Goal: Transaction & Acquisition: Book appointment/travel/reservation

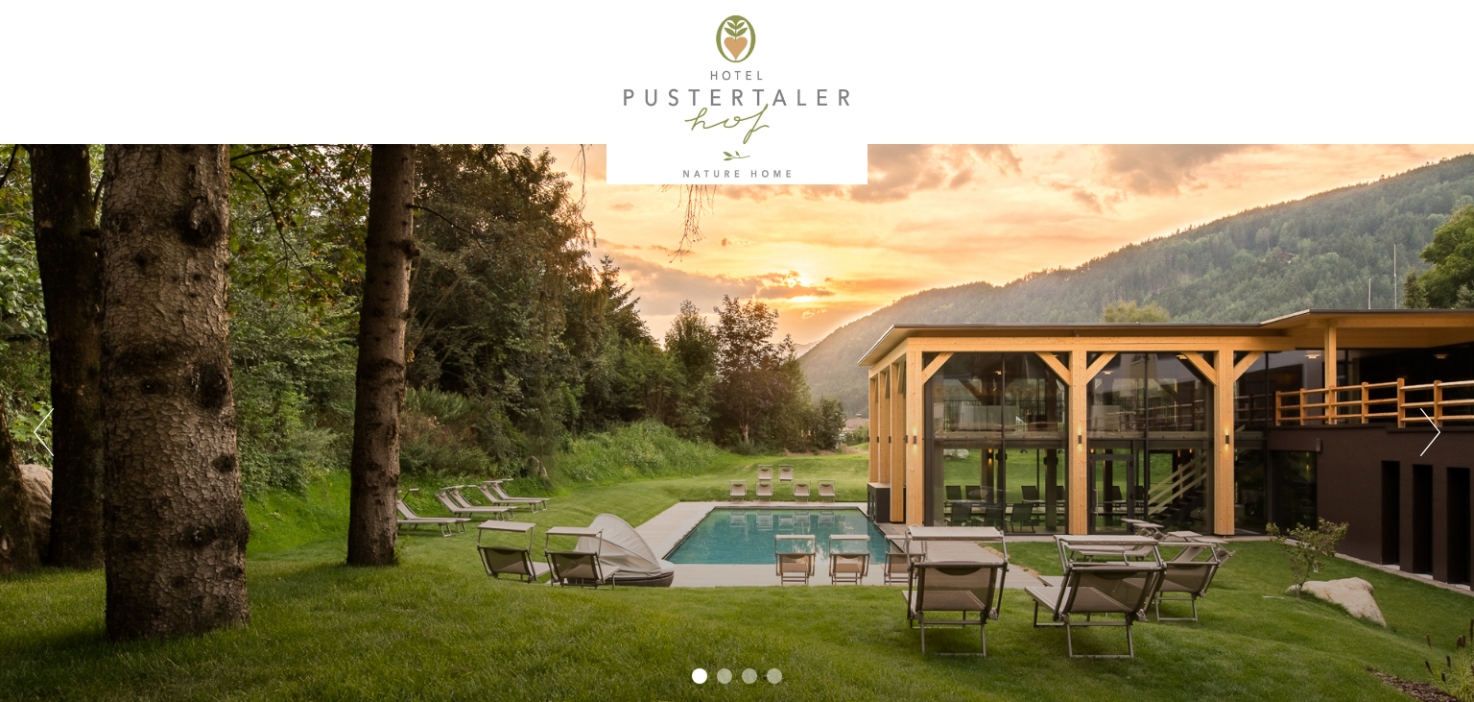
click at [1431, 445] on button "Next" at bounding box center [1430, 432] width 20 height 48
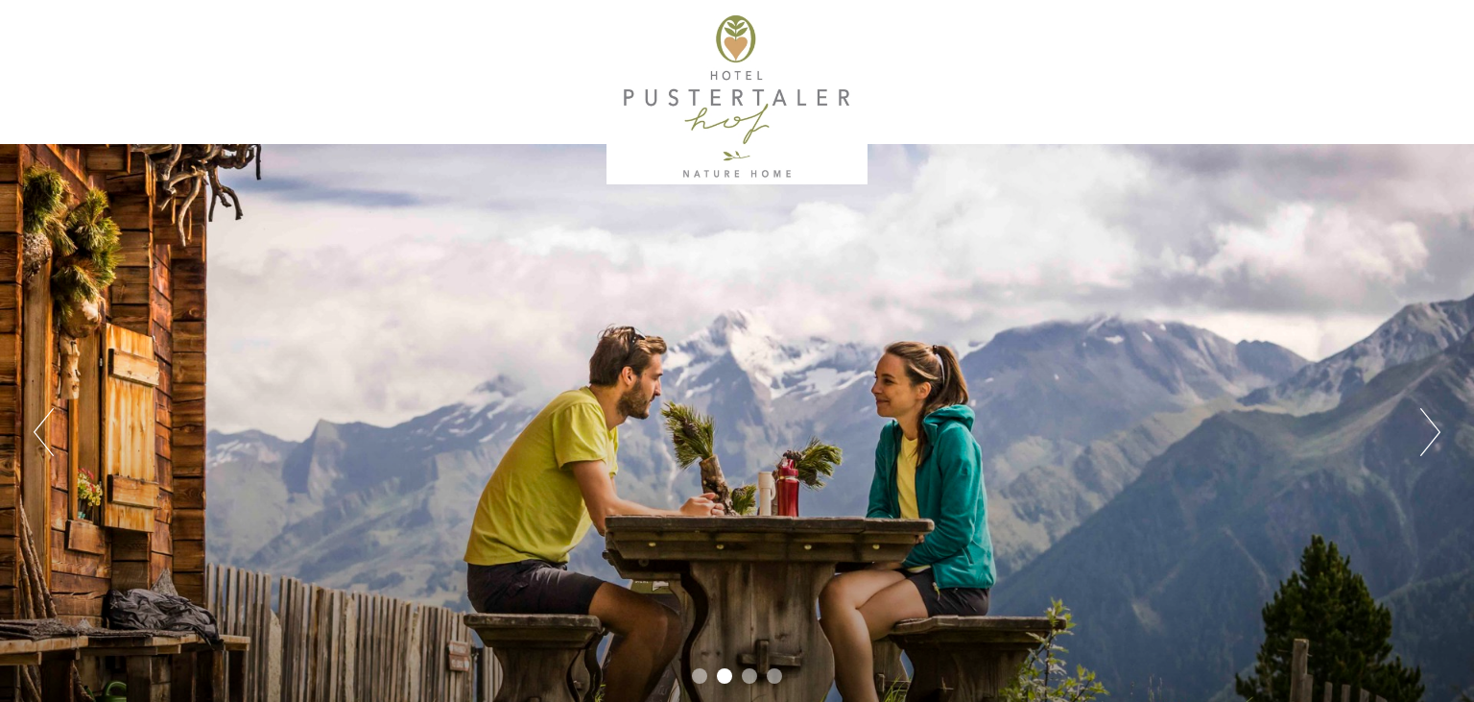
click at [1431, 445] on button "Next" at bounding box center [1430, 432] width 20 height 48
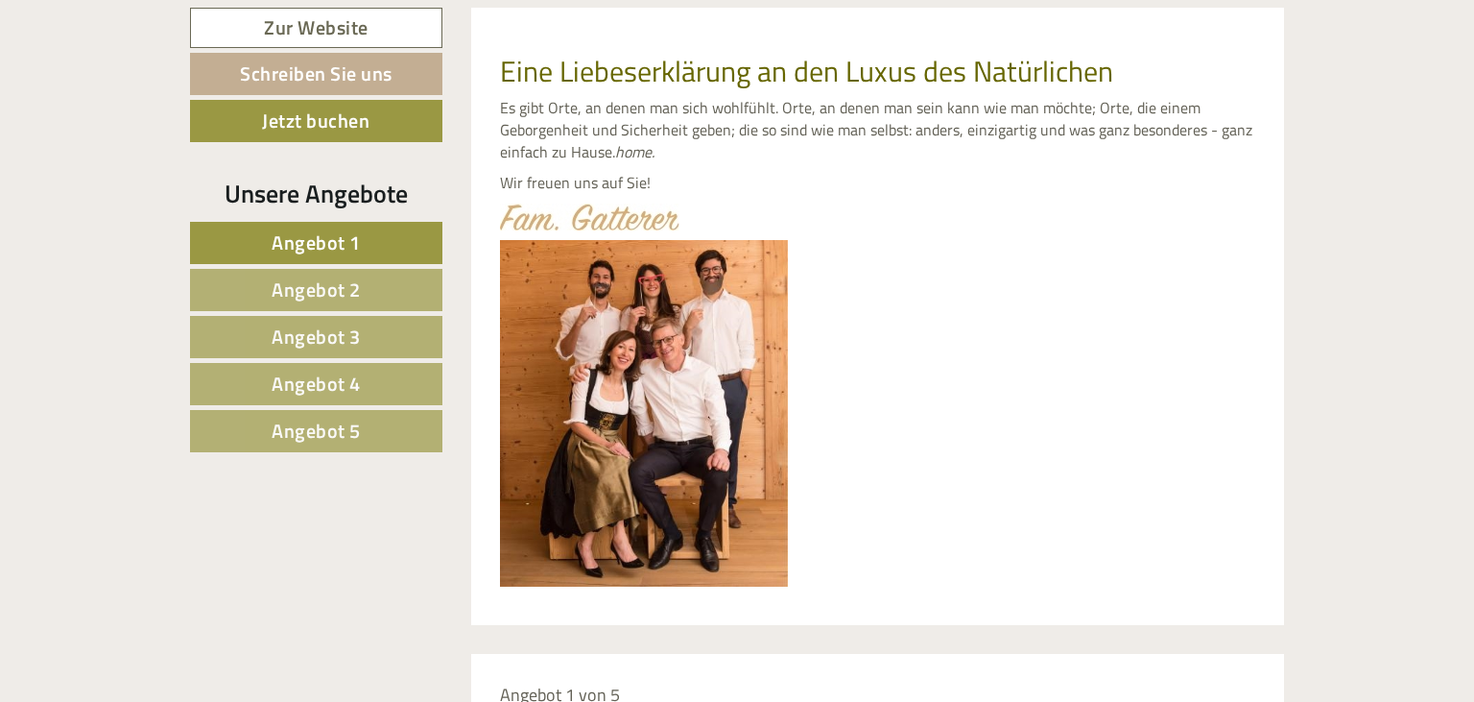
scroll to position [709, 0]
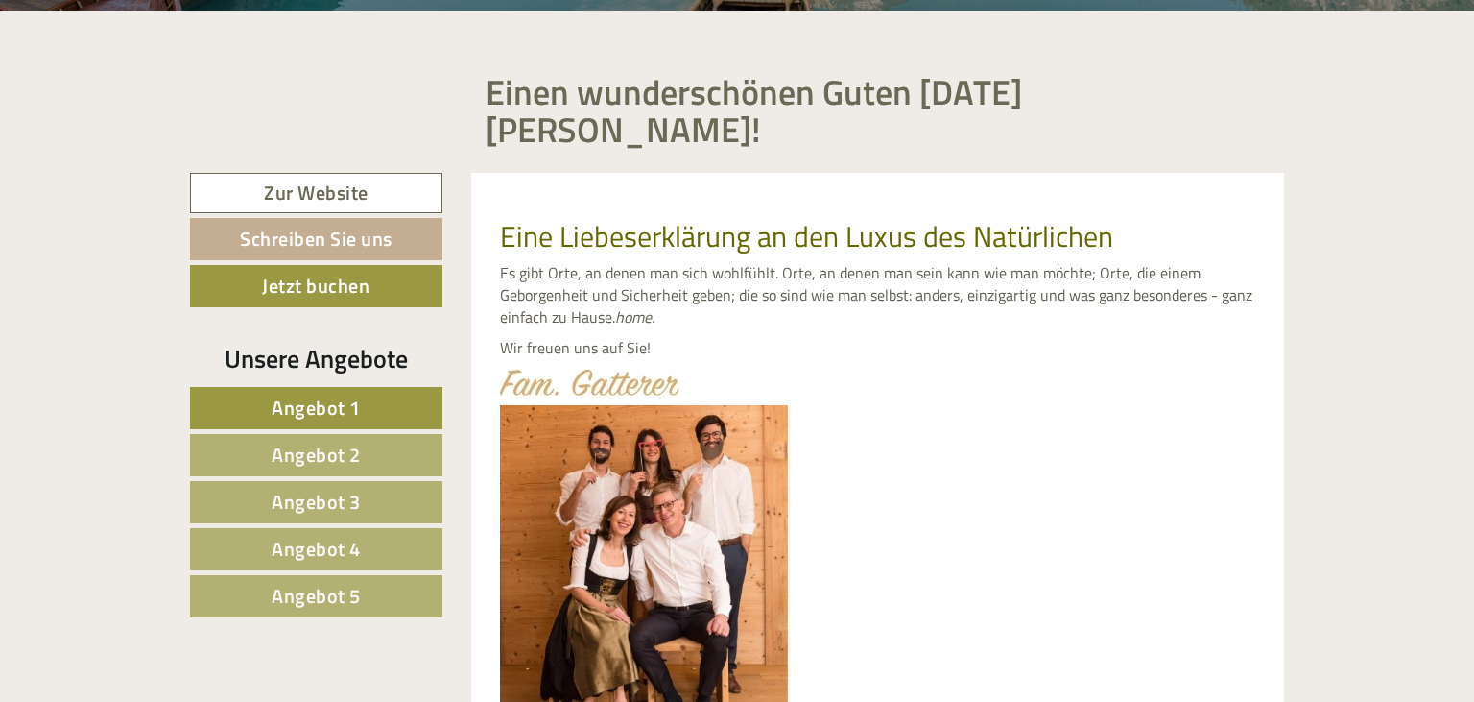
click at [270, 575] on link "Angebot 5" at bounding box center [316, 596] width 252 height 42
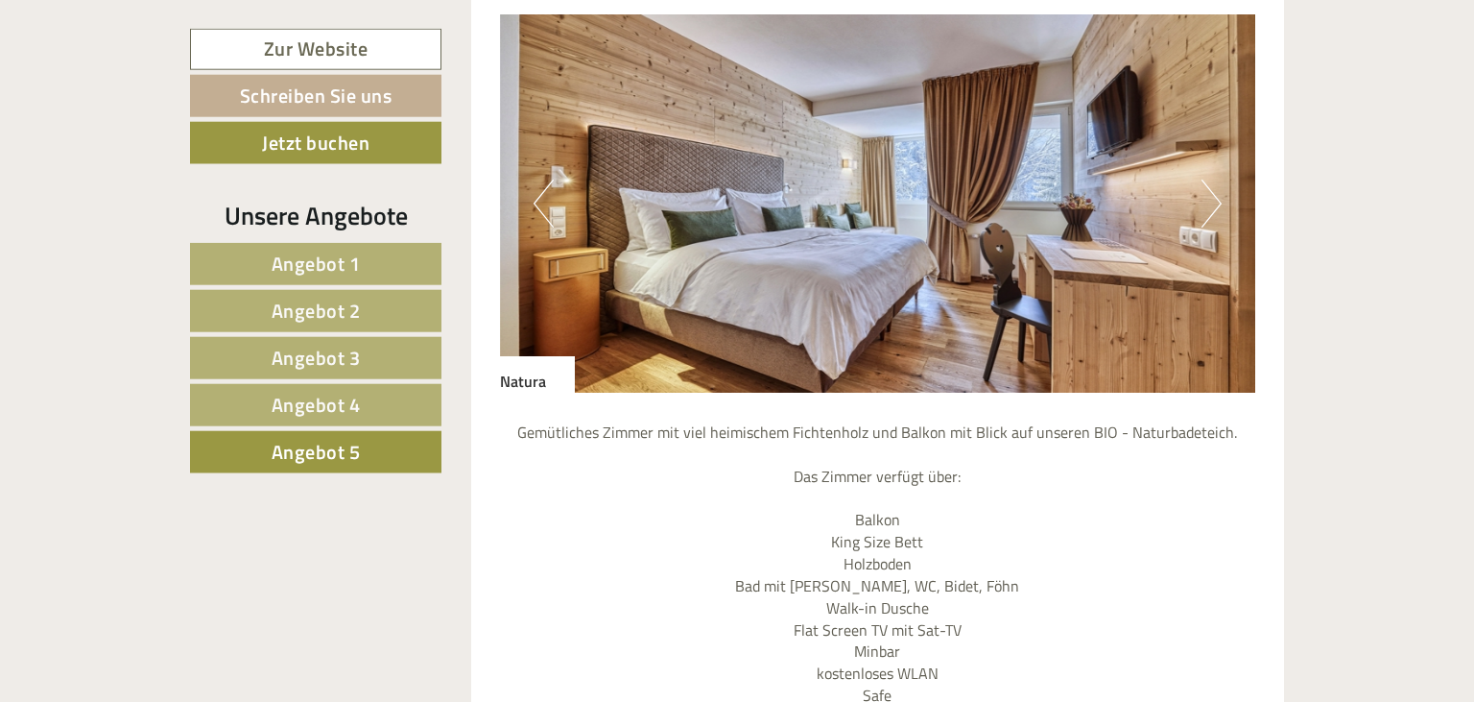
scroll to position [1794, 0]
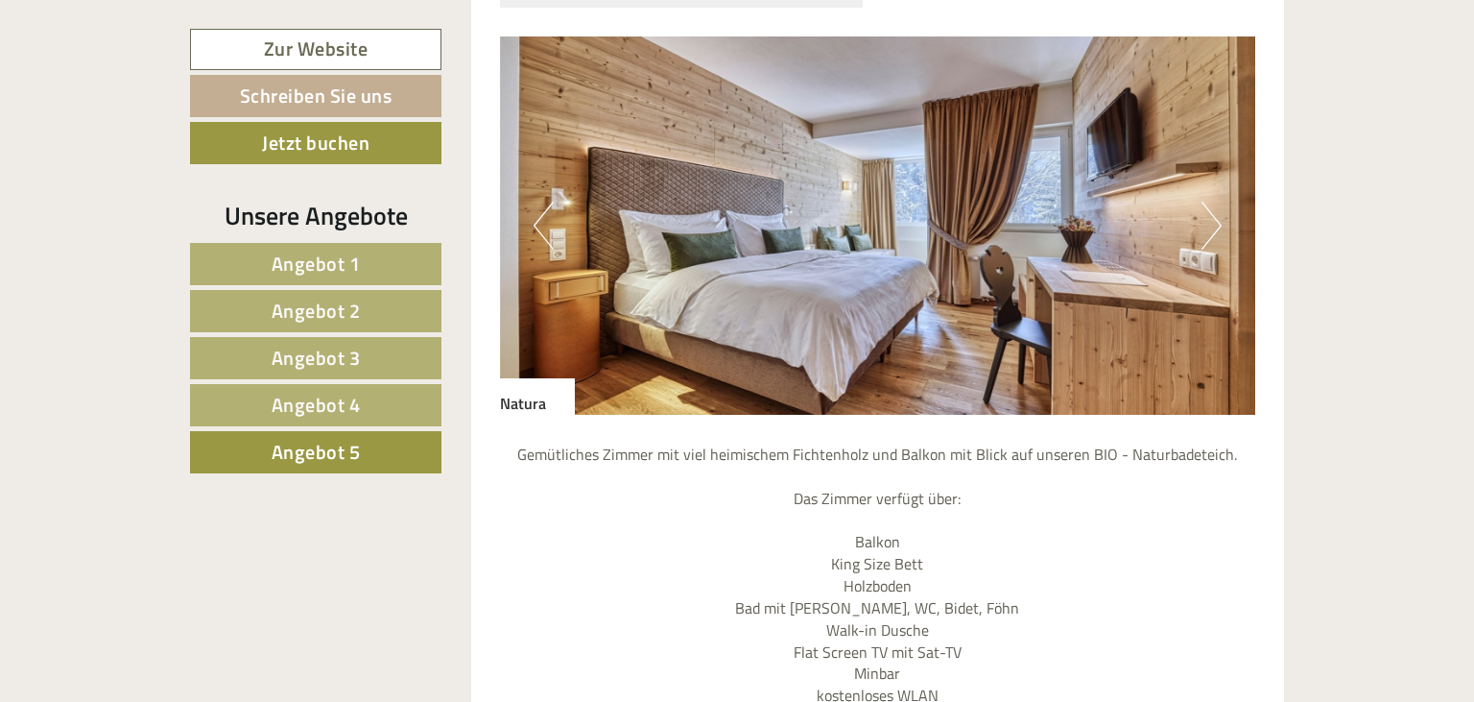
click at [1214, 202] on button "Next" at bounding box center [1212, 226] width 20 height 48
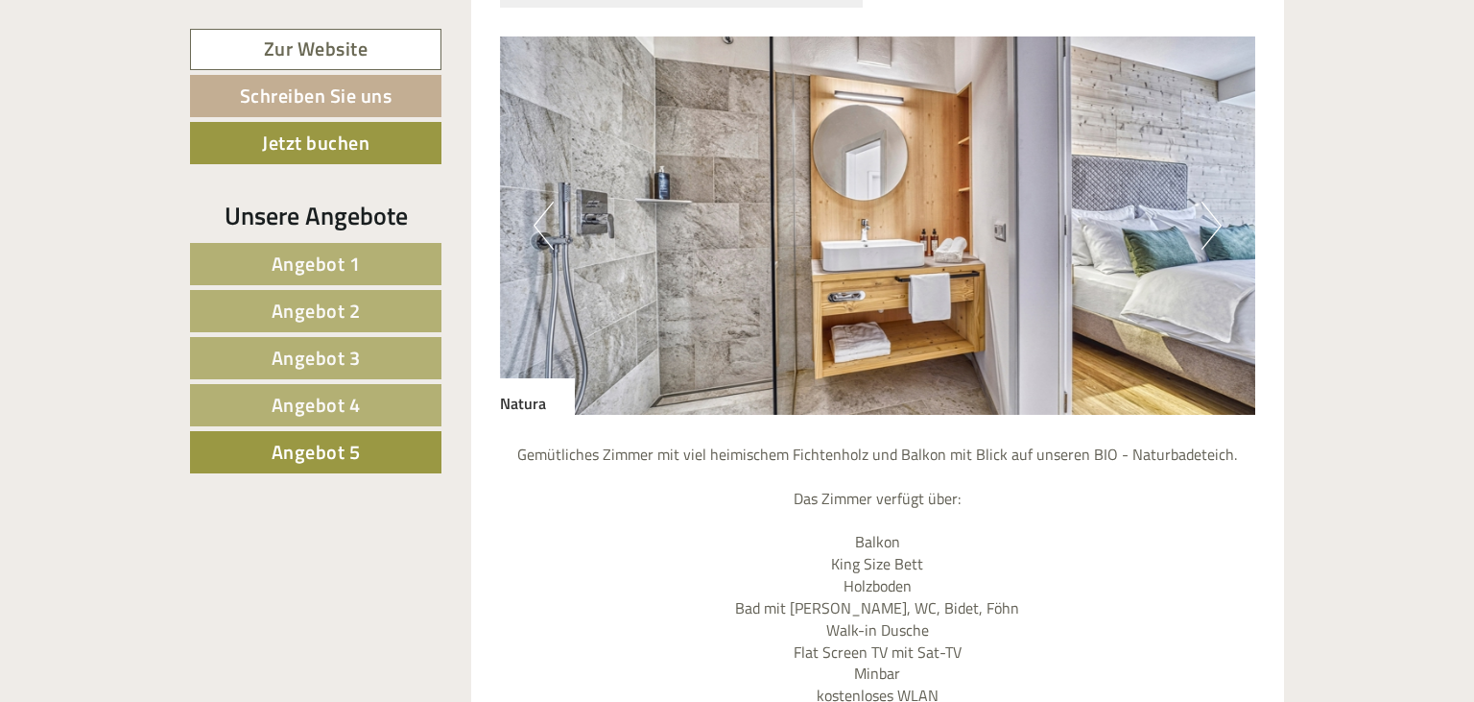
click at [1214, 202] on button "Next" at bounding box center [1212, 226] width 20 height 48
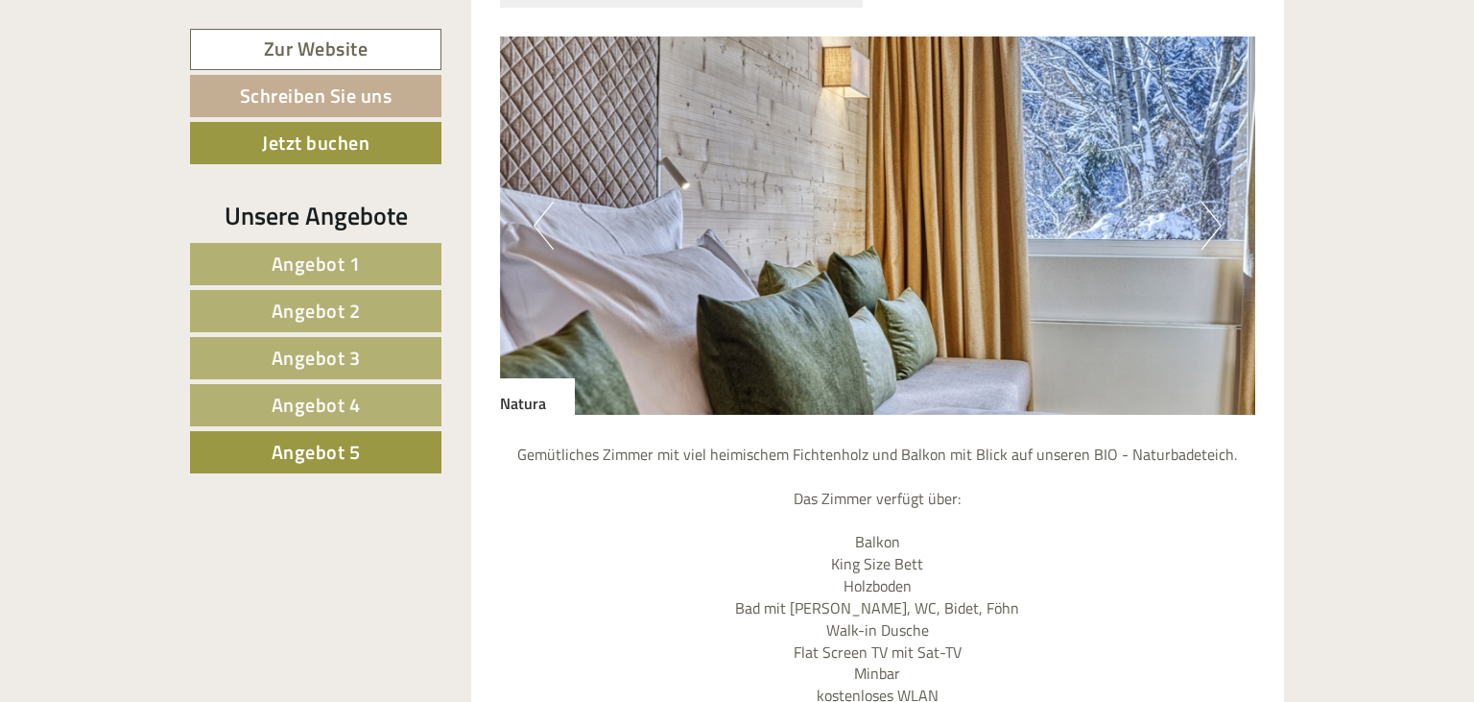
click at [1214, 202] on button "Next" at bounding box center [1212, 226] width 20 height 48
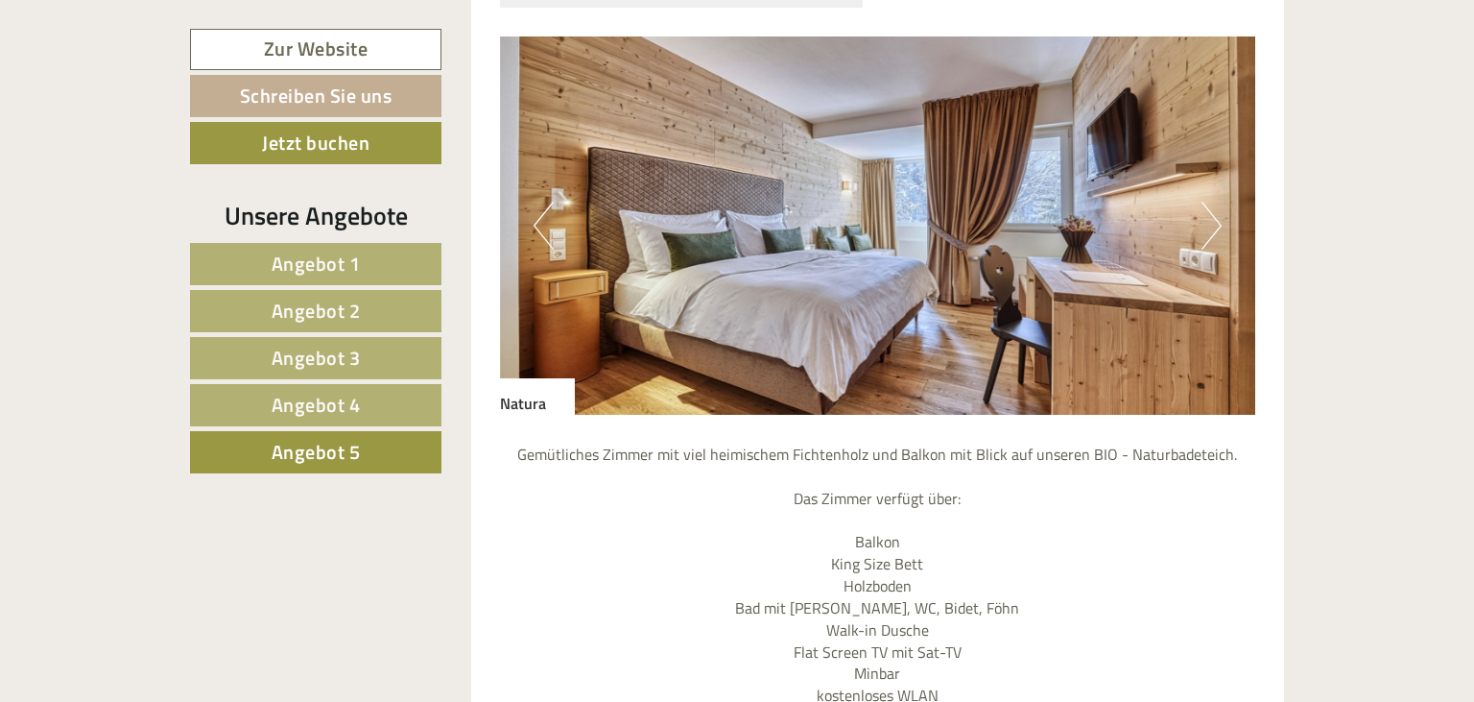
click at [366, 262] on link "Angebot 1" at bounding box center [315, 264] width 251 height 42
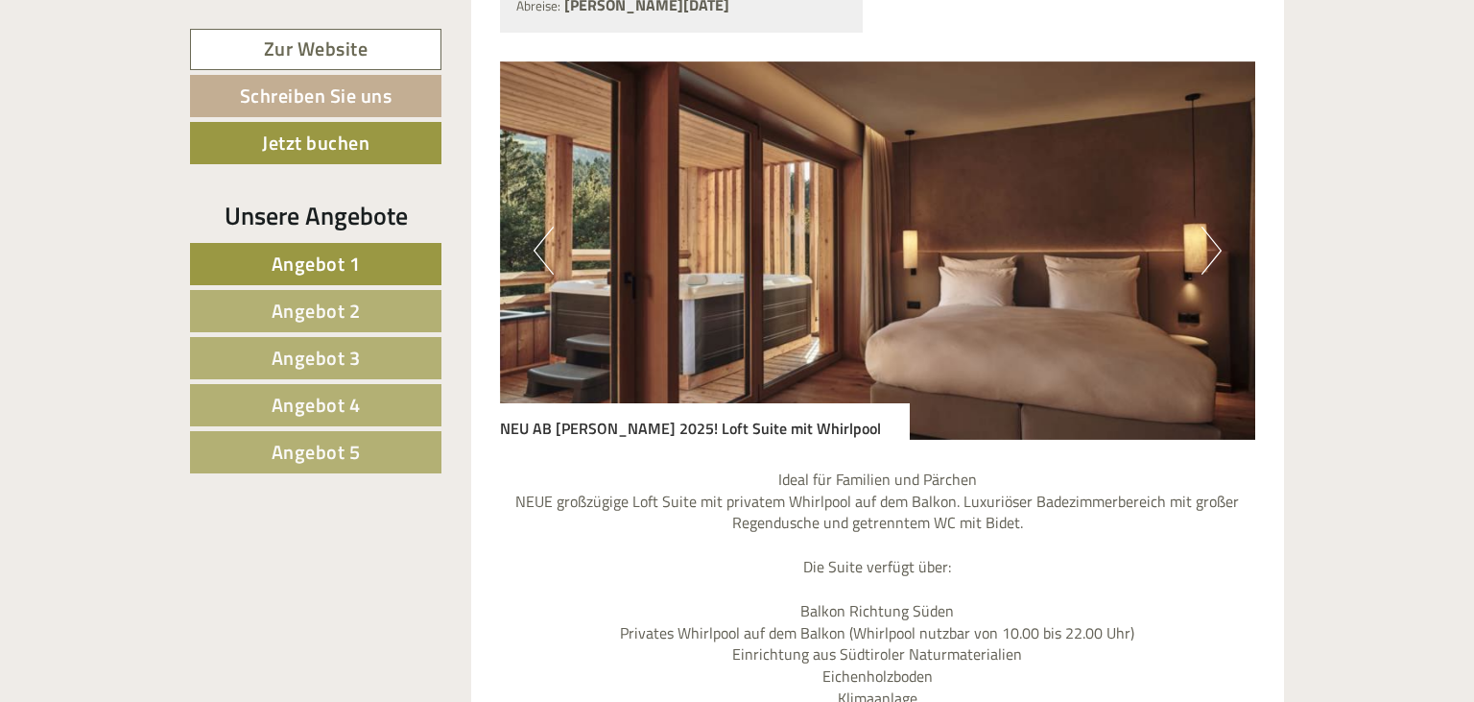
click at [313, 313] on span "Angebot 2" at bounding box center [316, 311] width 89 height 30
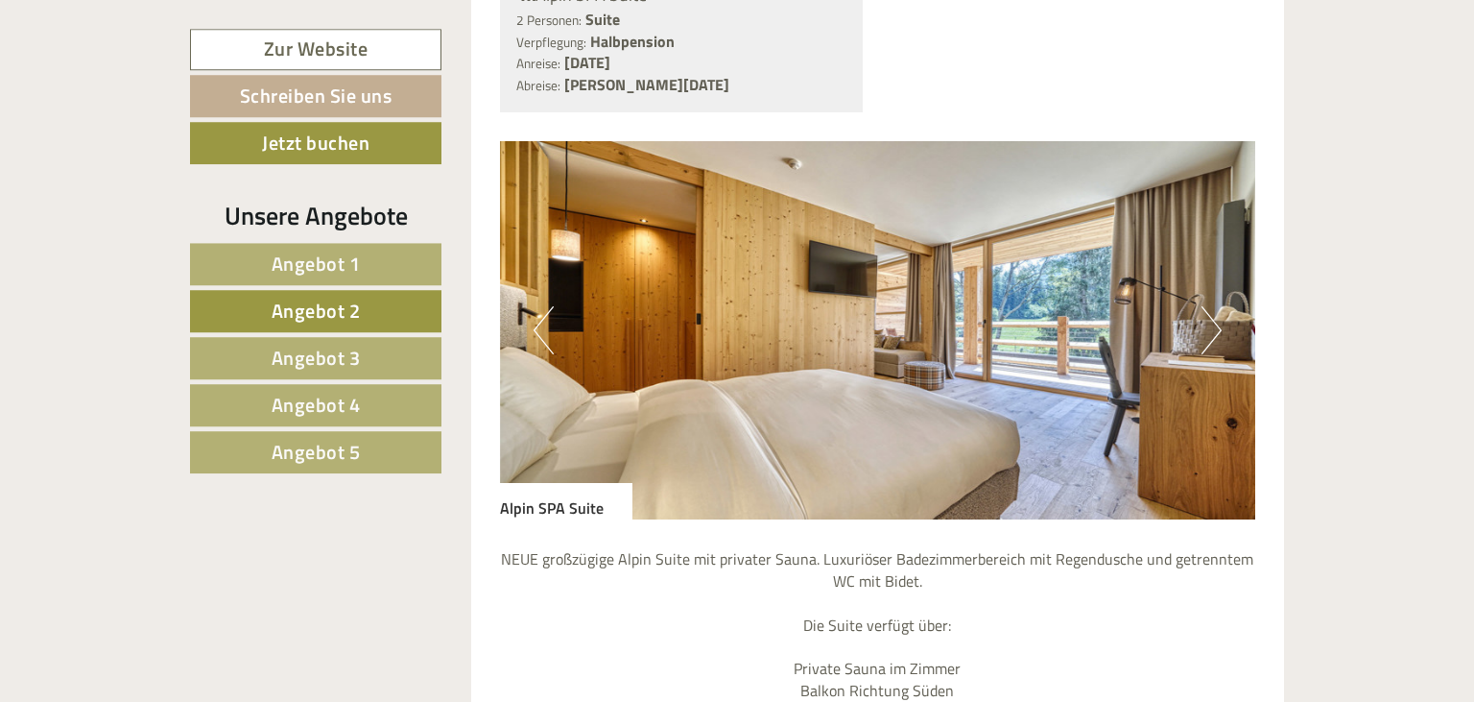
scroll to position [1693, 0]
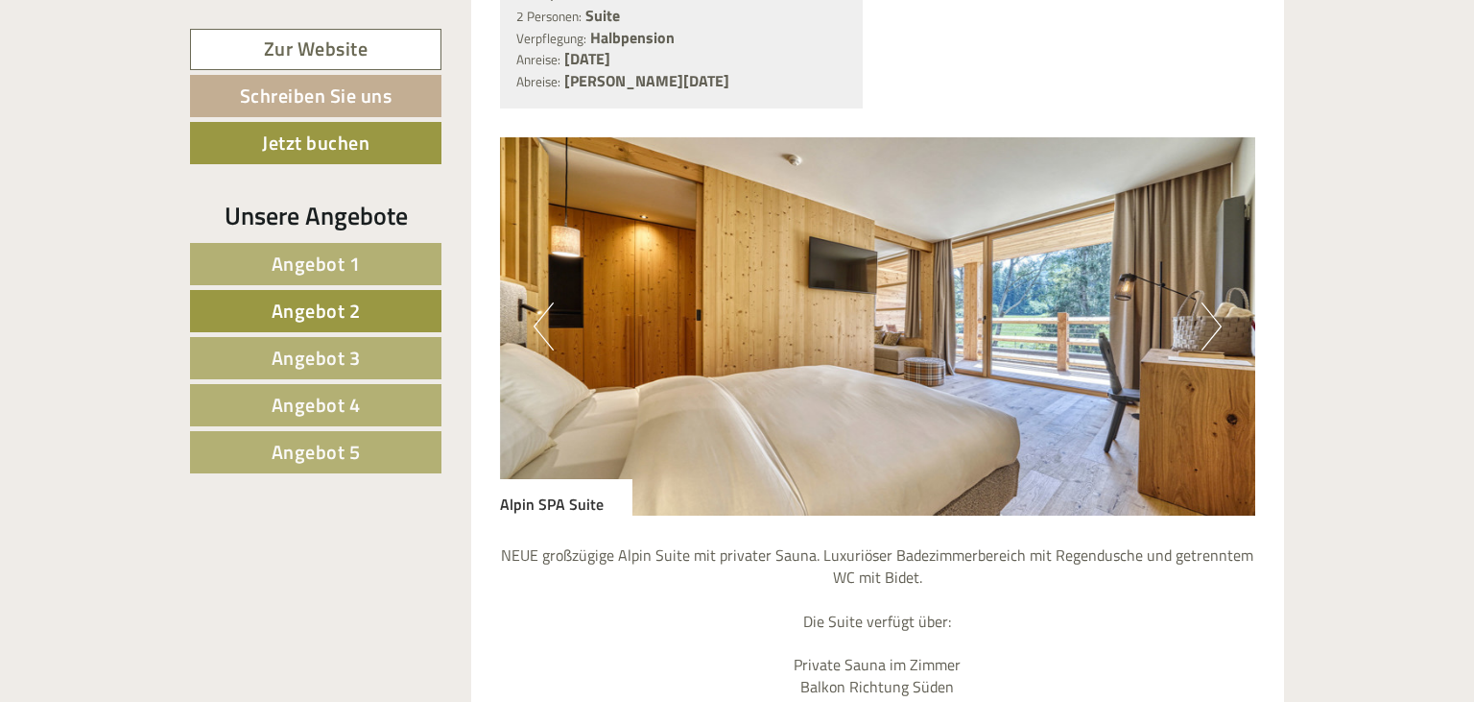
click at [313, 355] on span "Angebot 3" at bounding box center [316, 358] width 89 height 30
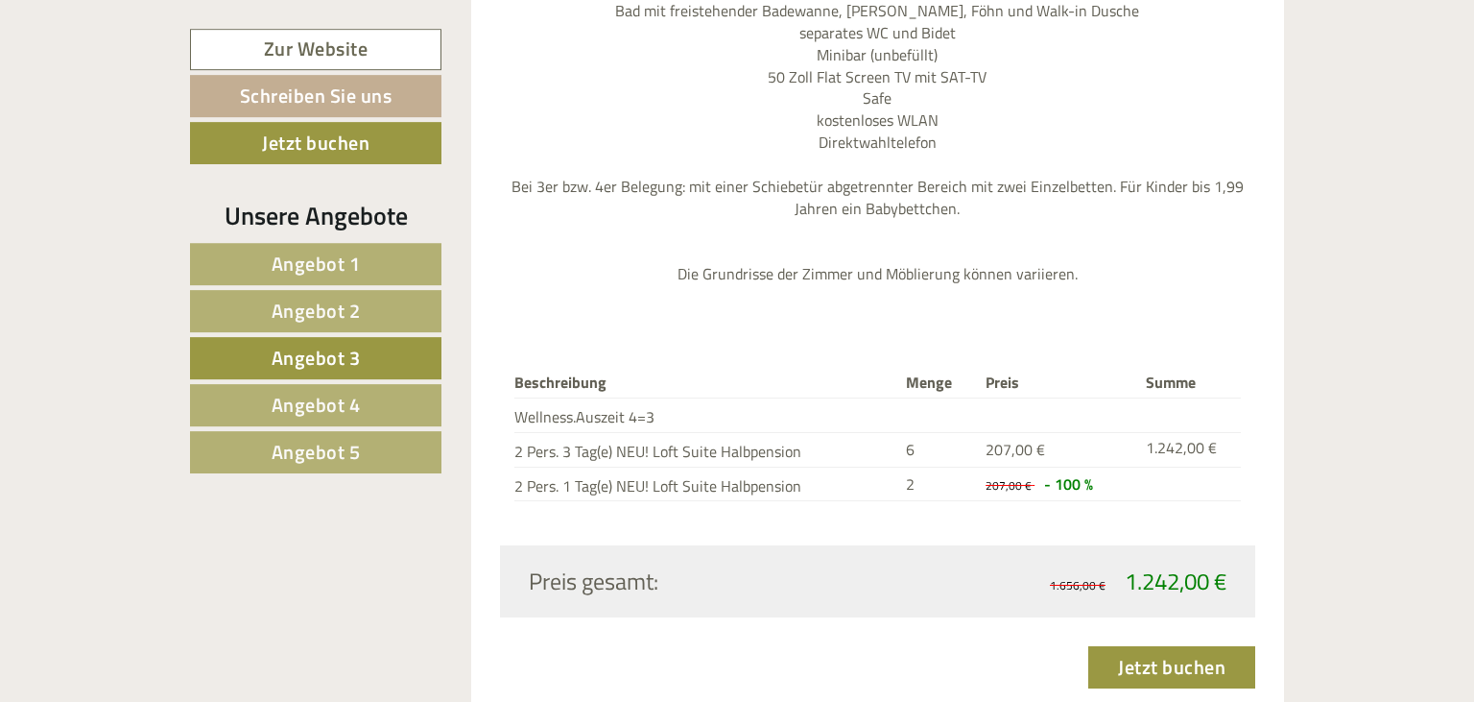
scroll to position [2503, 0]
click at [329, 391] on span "Angebot 4" at bounding box center [316, 405] width 89 height 30
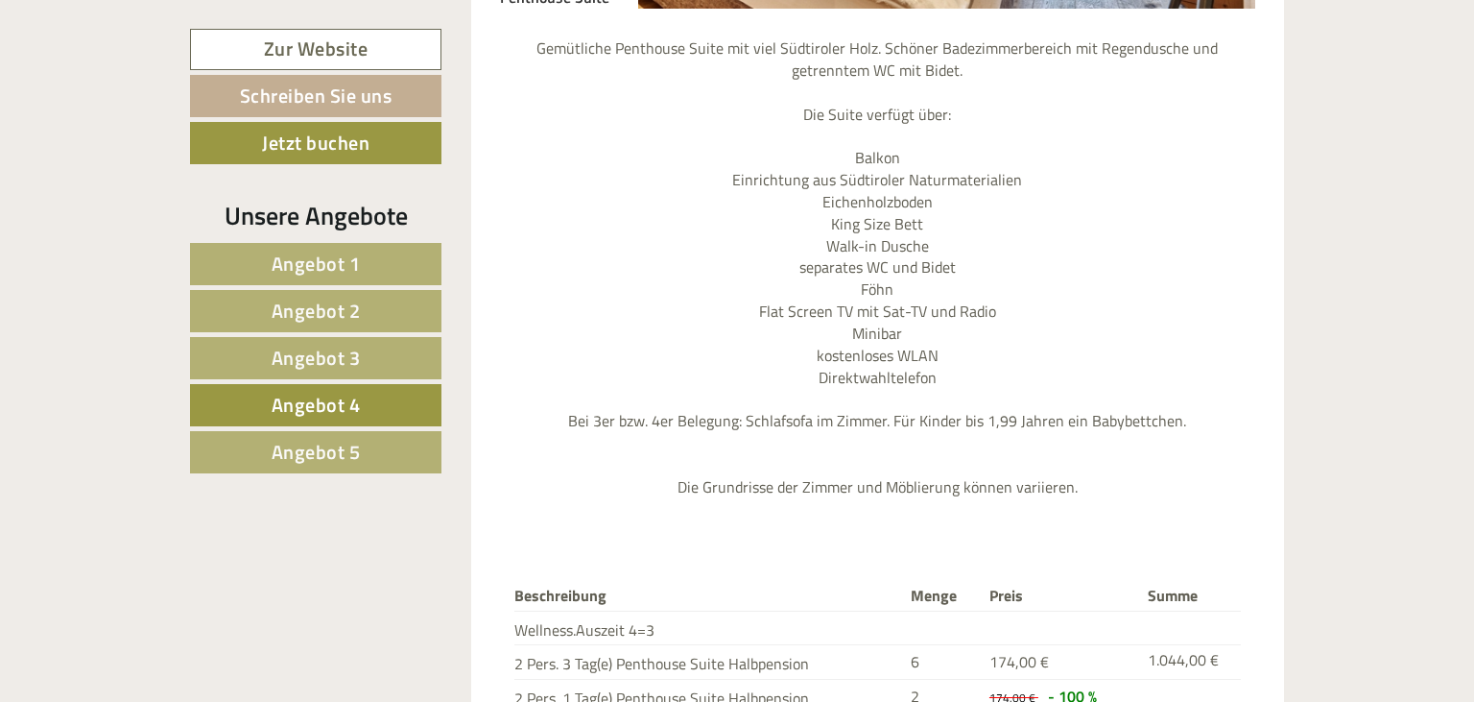
scroll to position [2402, 0]
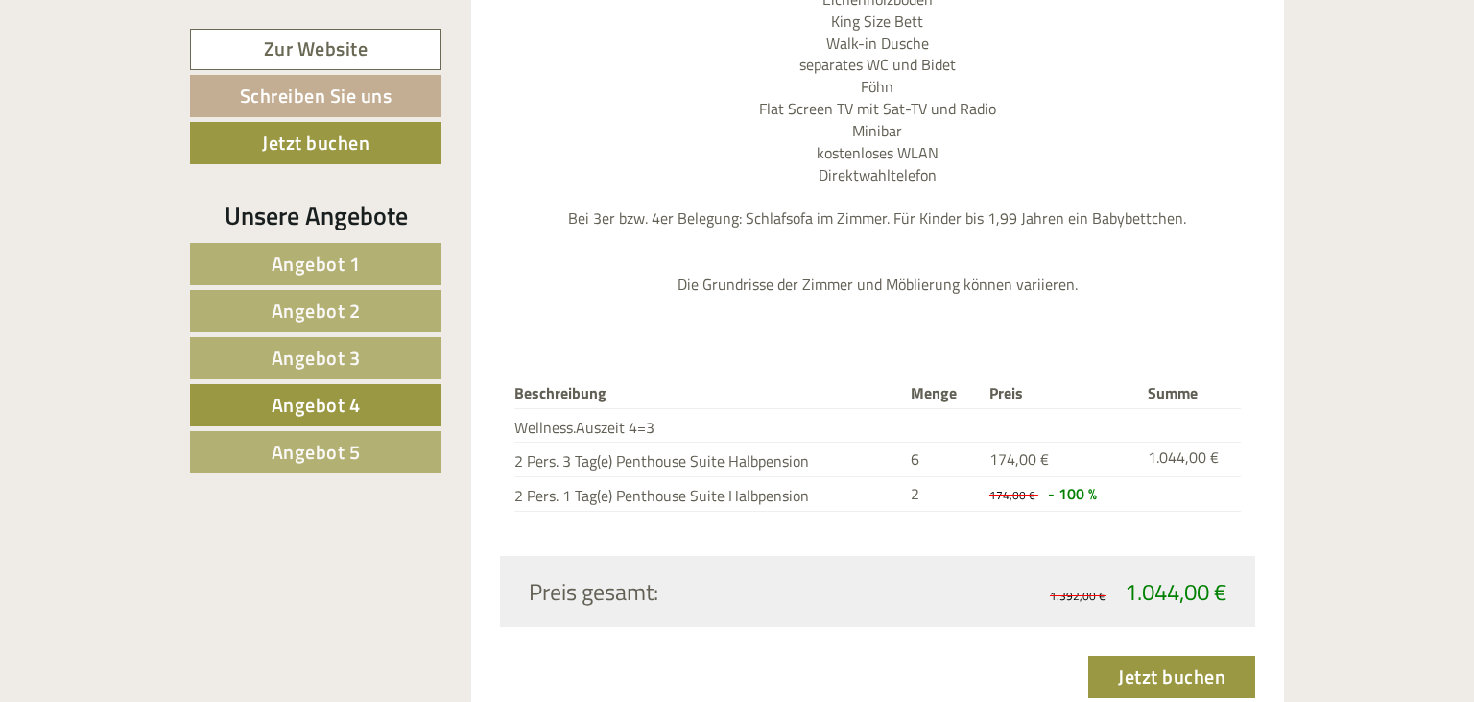
click at [312, 451] on span "Angebot 5" at bounding box center [316, 452] width 89 height 30
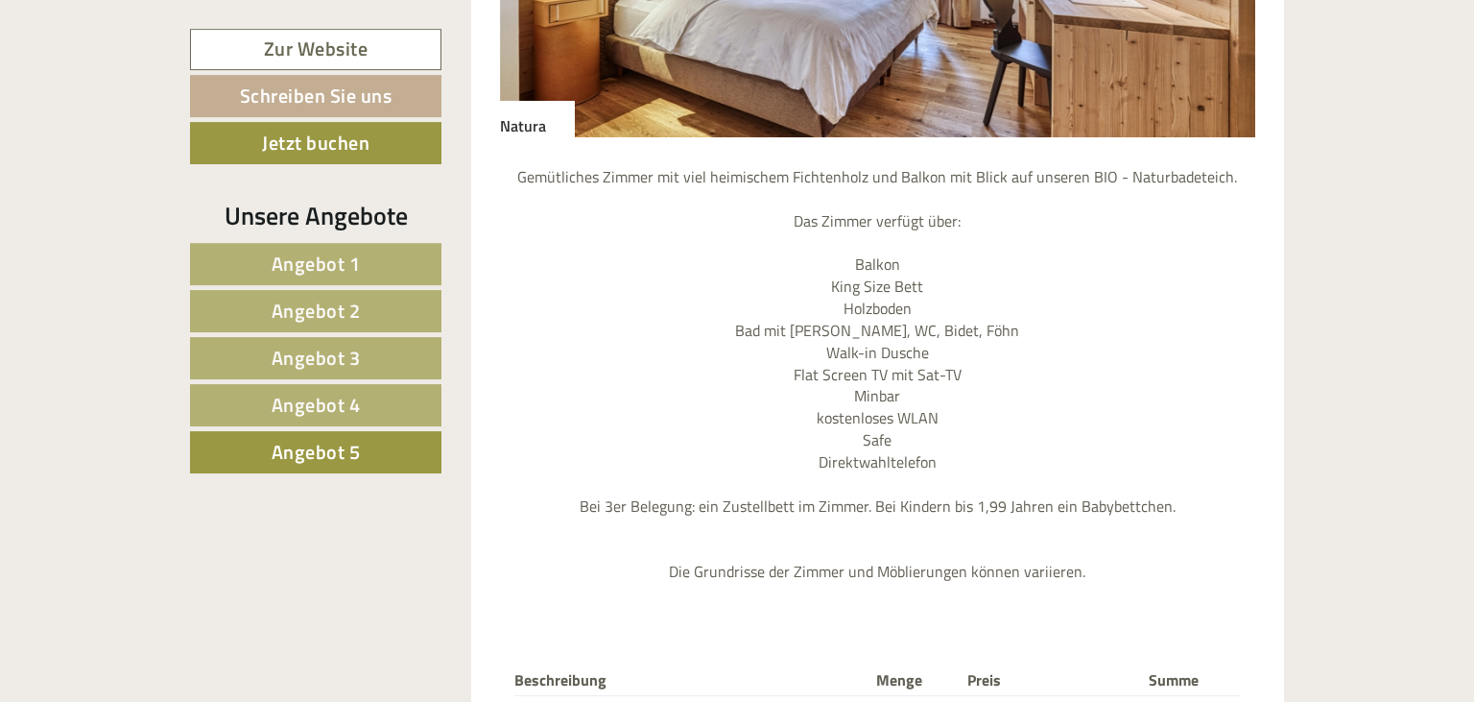
scroll to position [1895, 0]
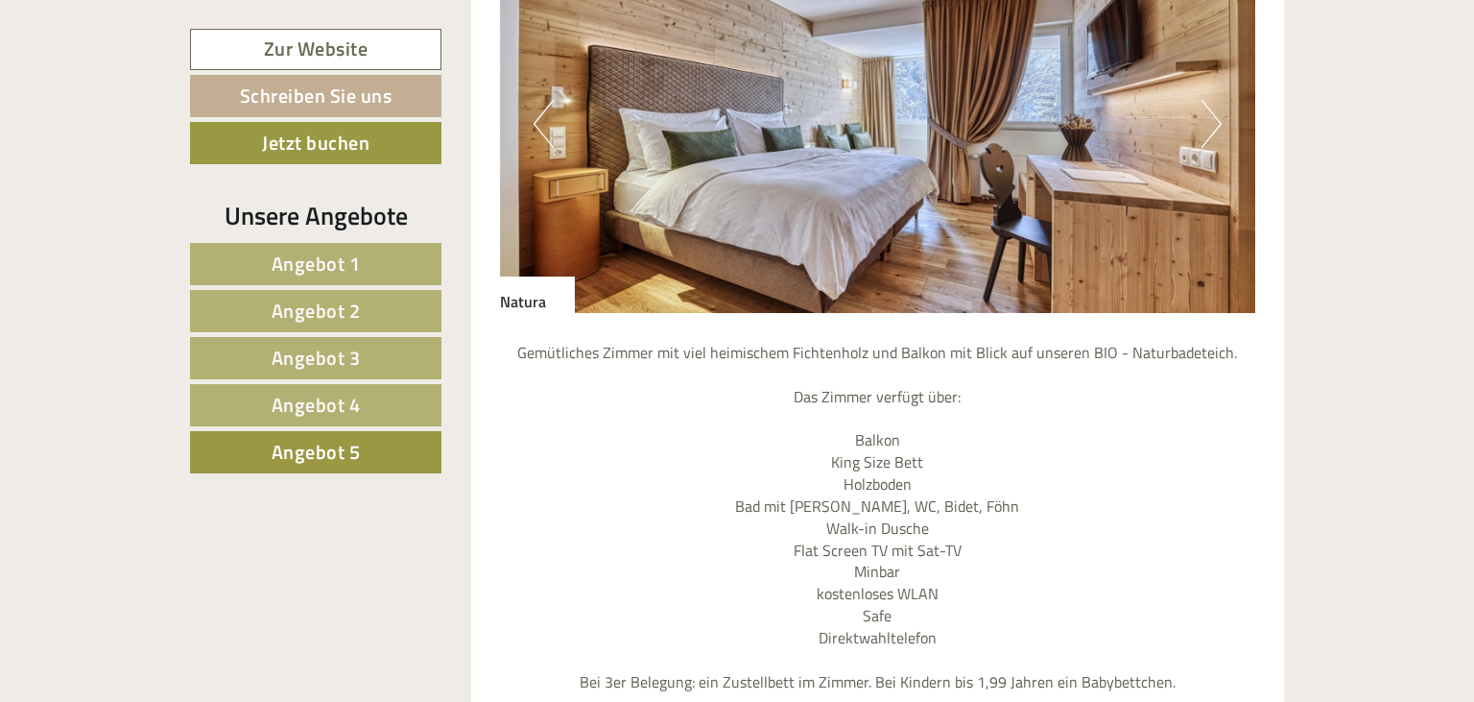
click at [1202, 109] on img at bounding box center [878, 124] width 756 height 378
click at [1215, 100] on button "Next" at bounding box center [1212, 124] width 20 height 48
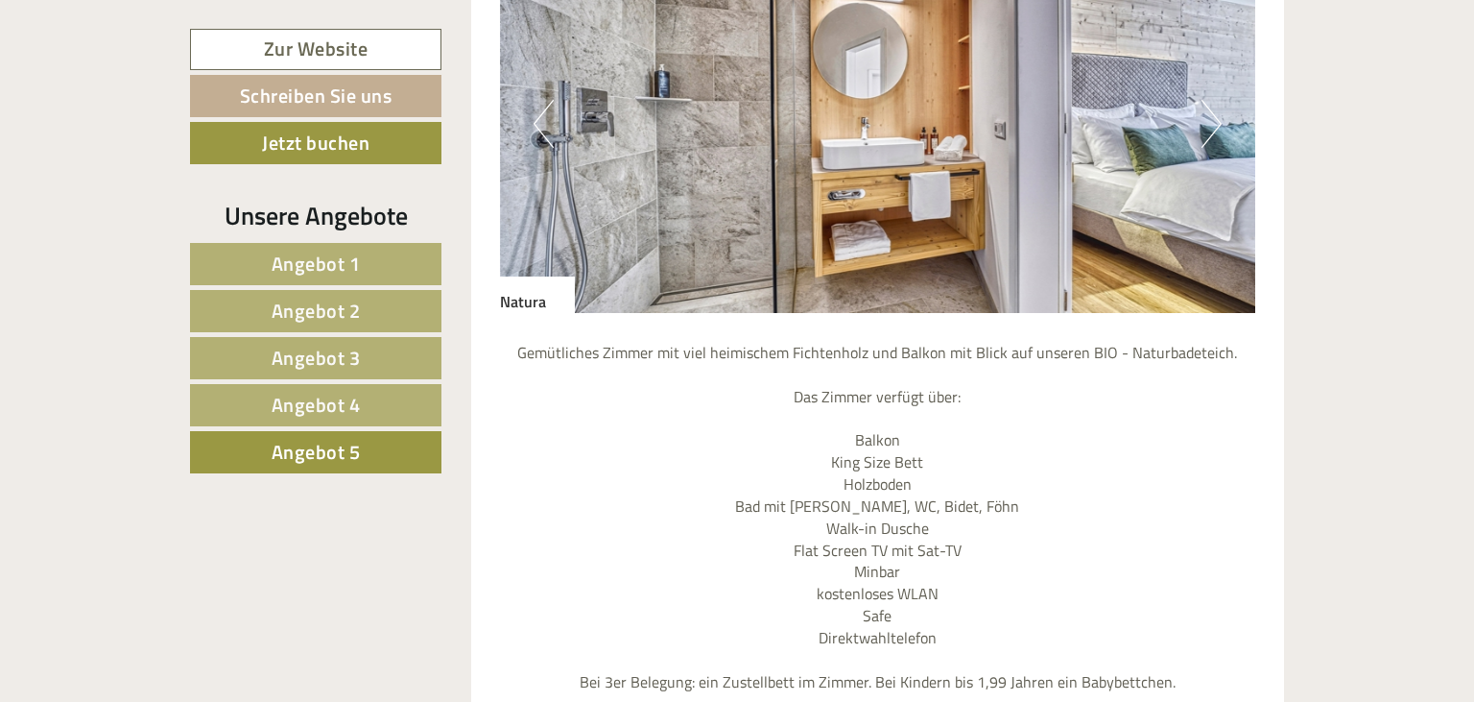
click at [1215, 100] on button "Next" at bounding box center [1212, 124] width 20 height 48
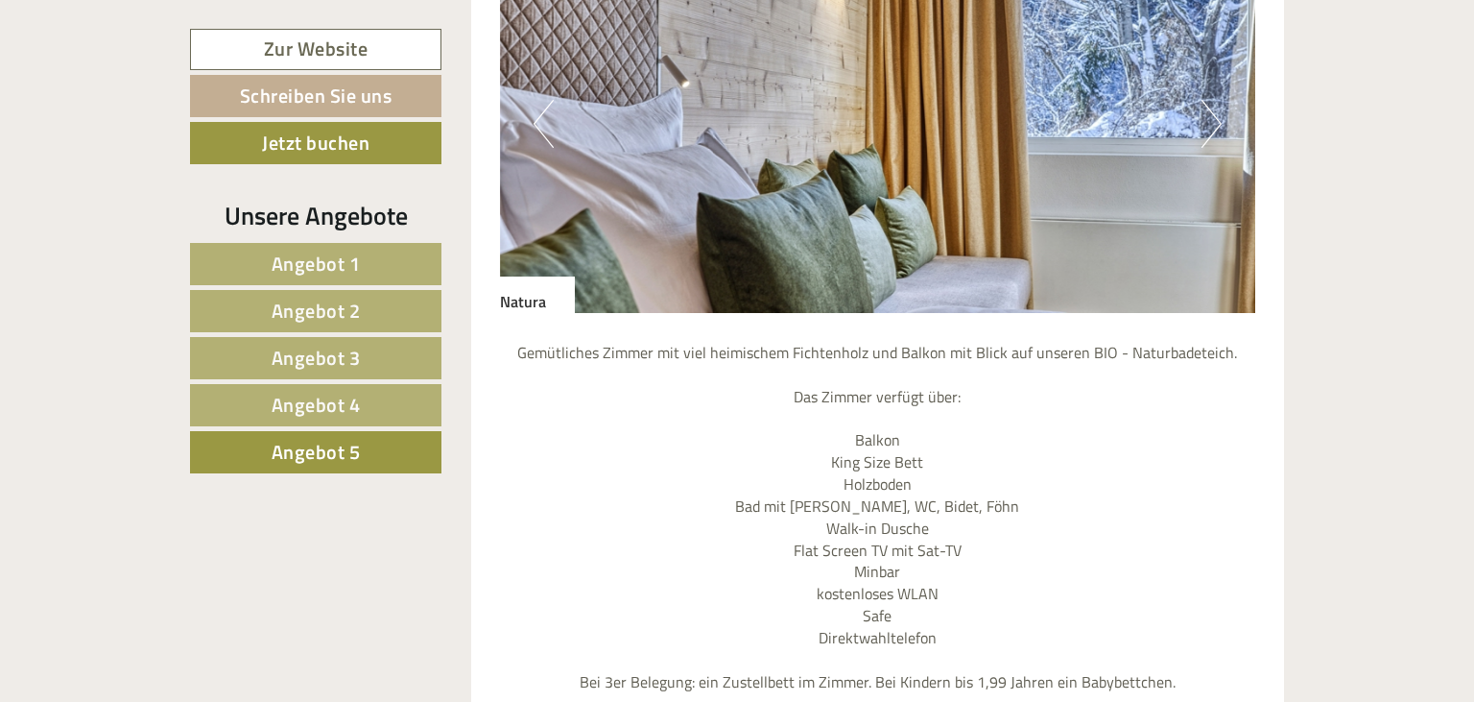
click at [1215, 100] on button "Next" at bounding box center [1212, 124] width 20 height 48
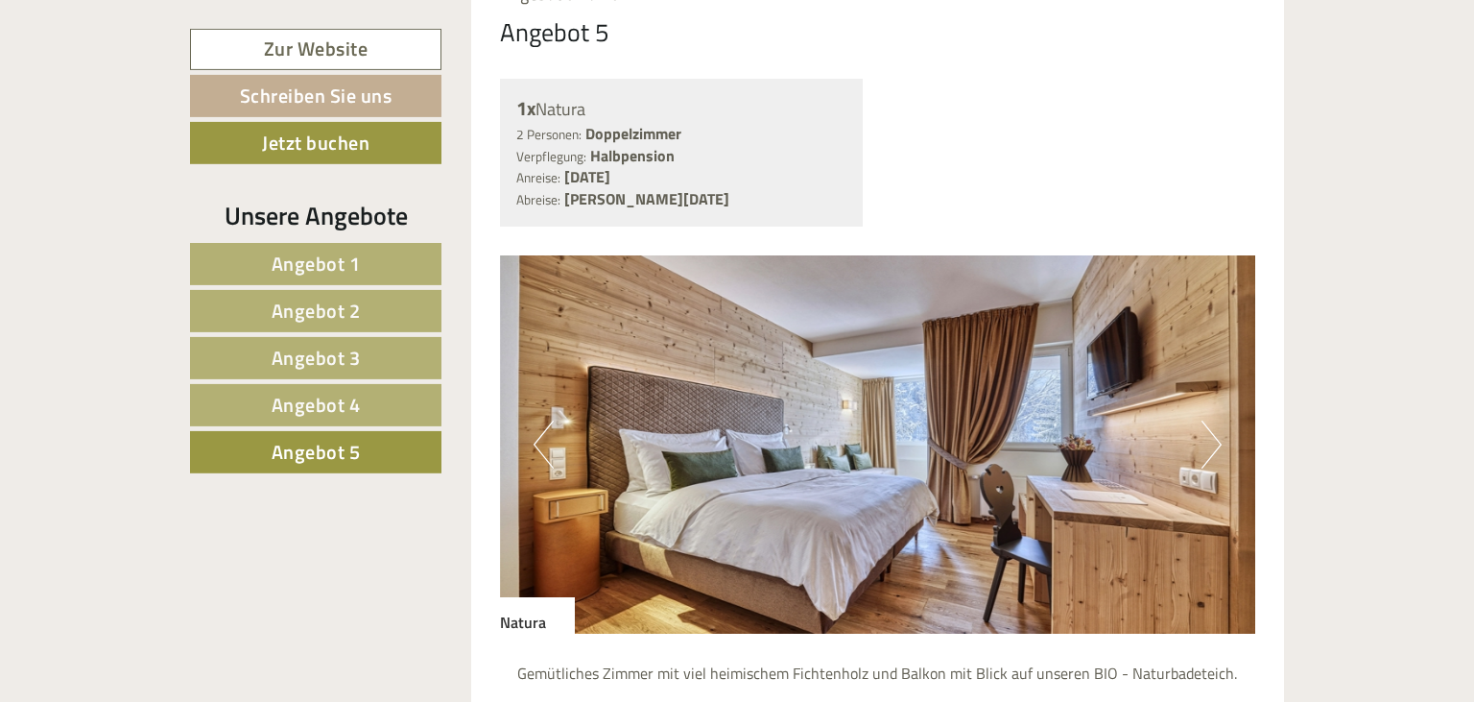
scroll to position [1389, 0]
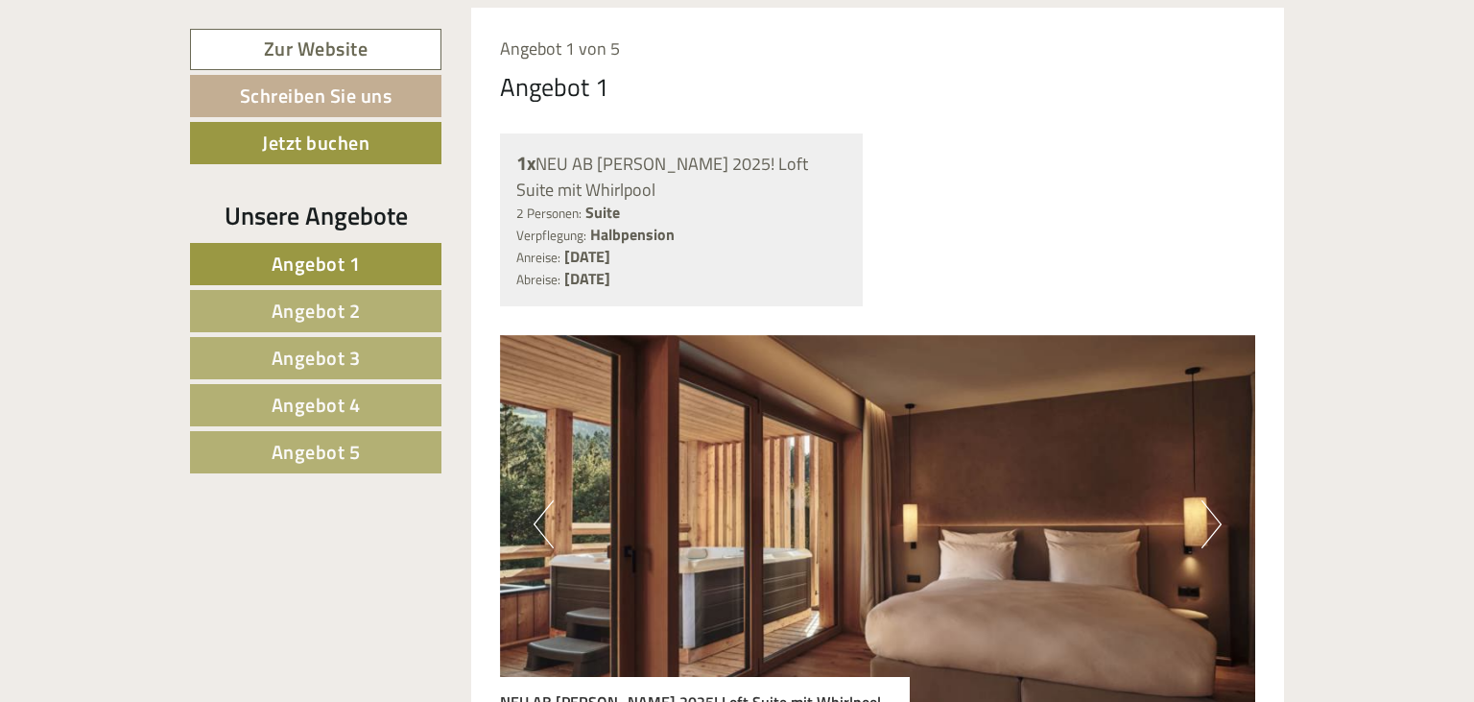
click at [313, 446] on span "Angebot 5" at bounding box center [316, 452] width 89 height 30
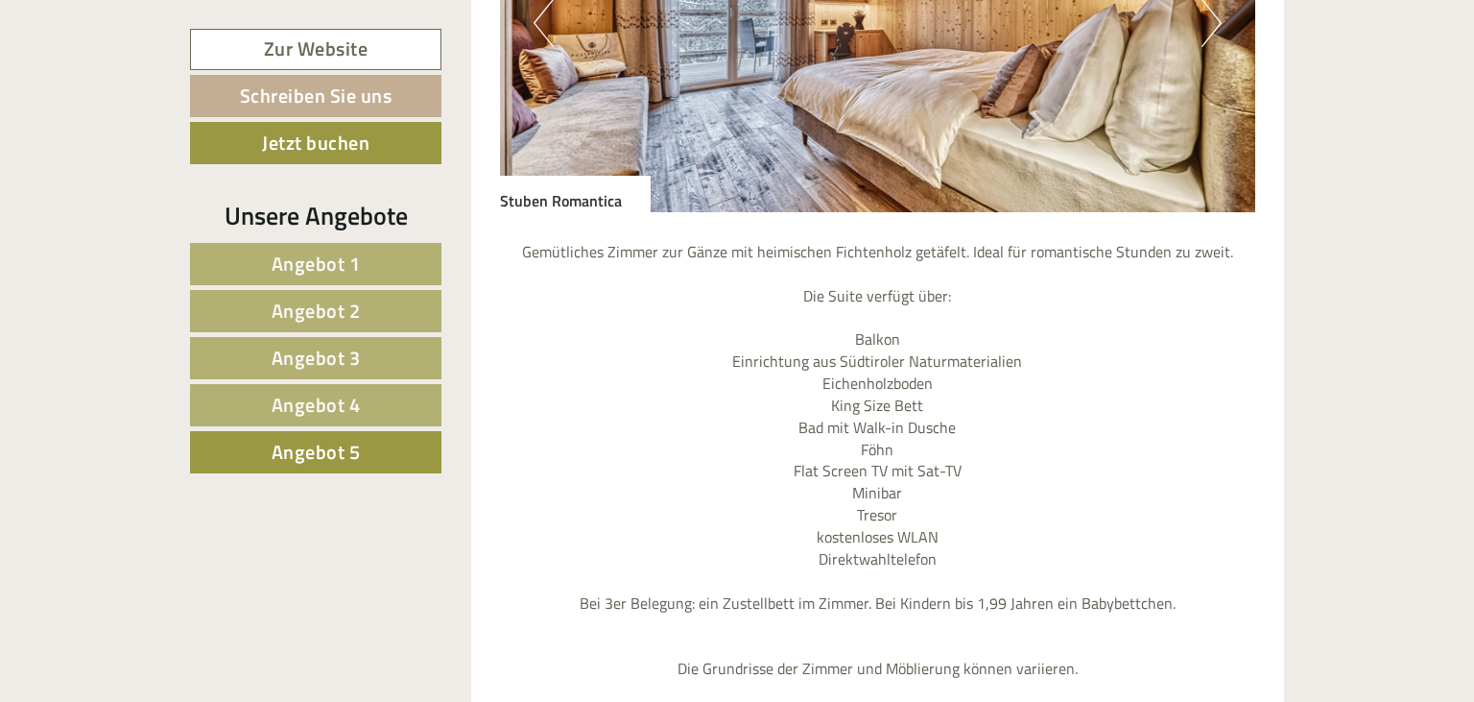
scroll to position [1794, 0]
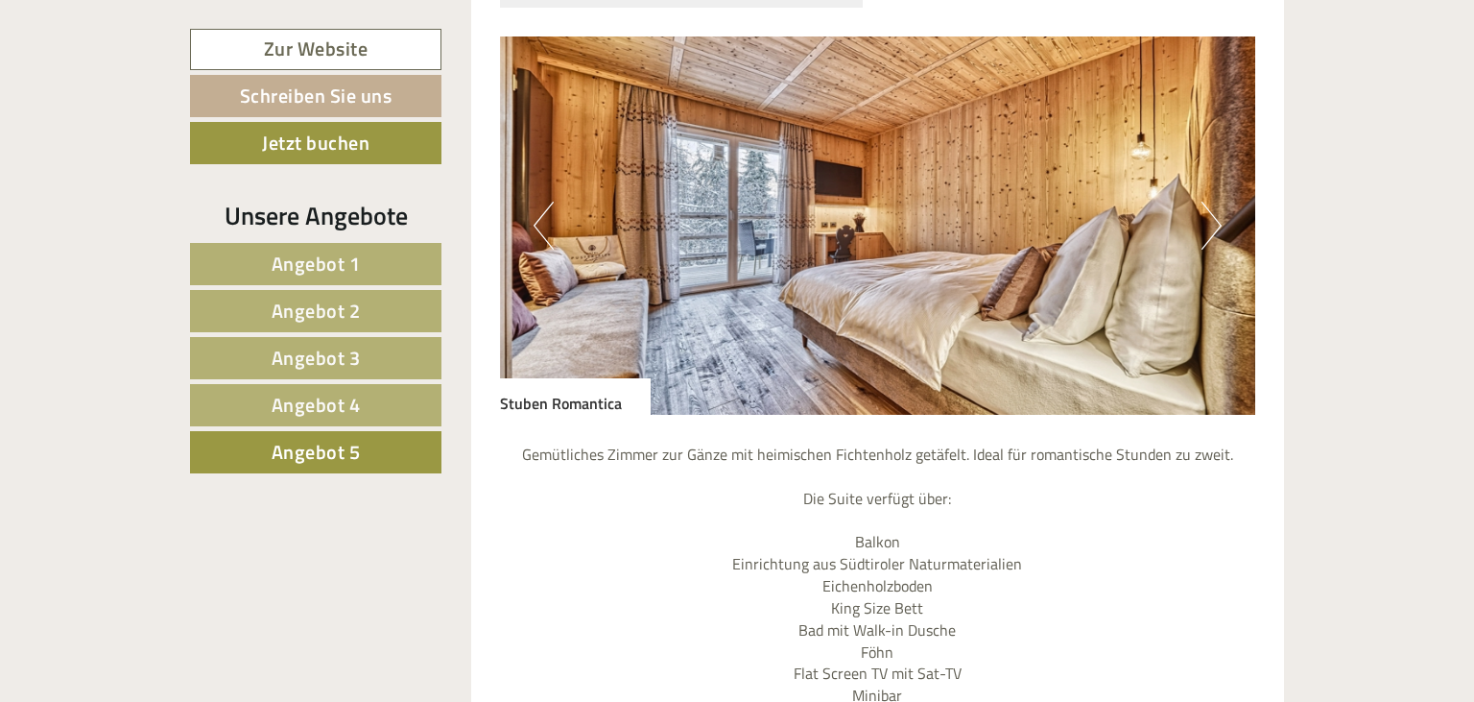
click at [1222, 202] on button "Next" at bounding box center [1212, 226] width 20 height 48
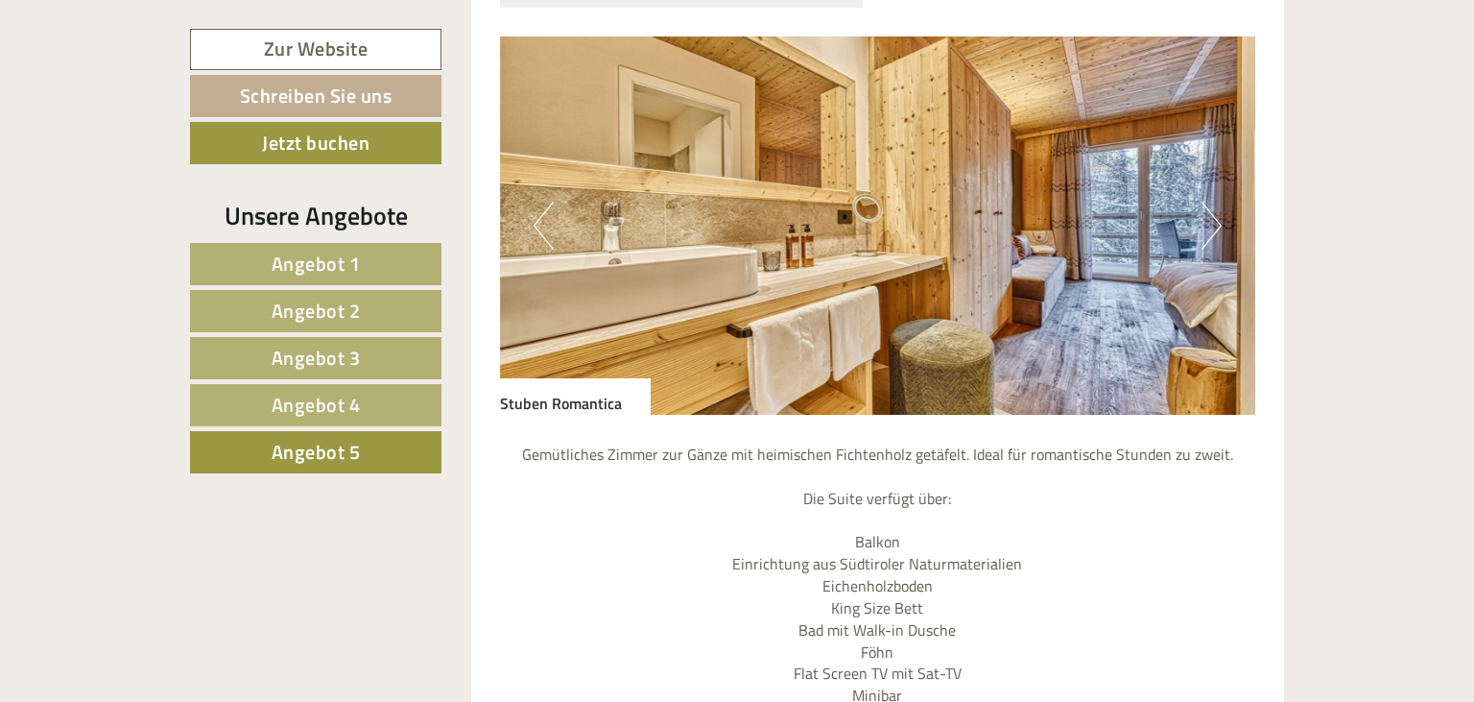
click at [1218, 202] on button "Next" at bounding box center [1212, 226] width 20 height 48
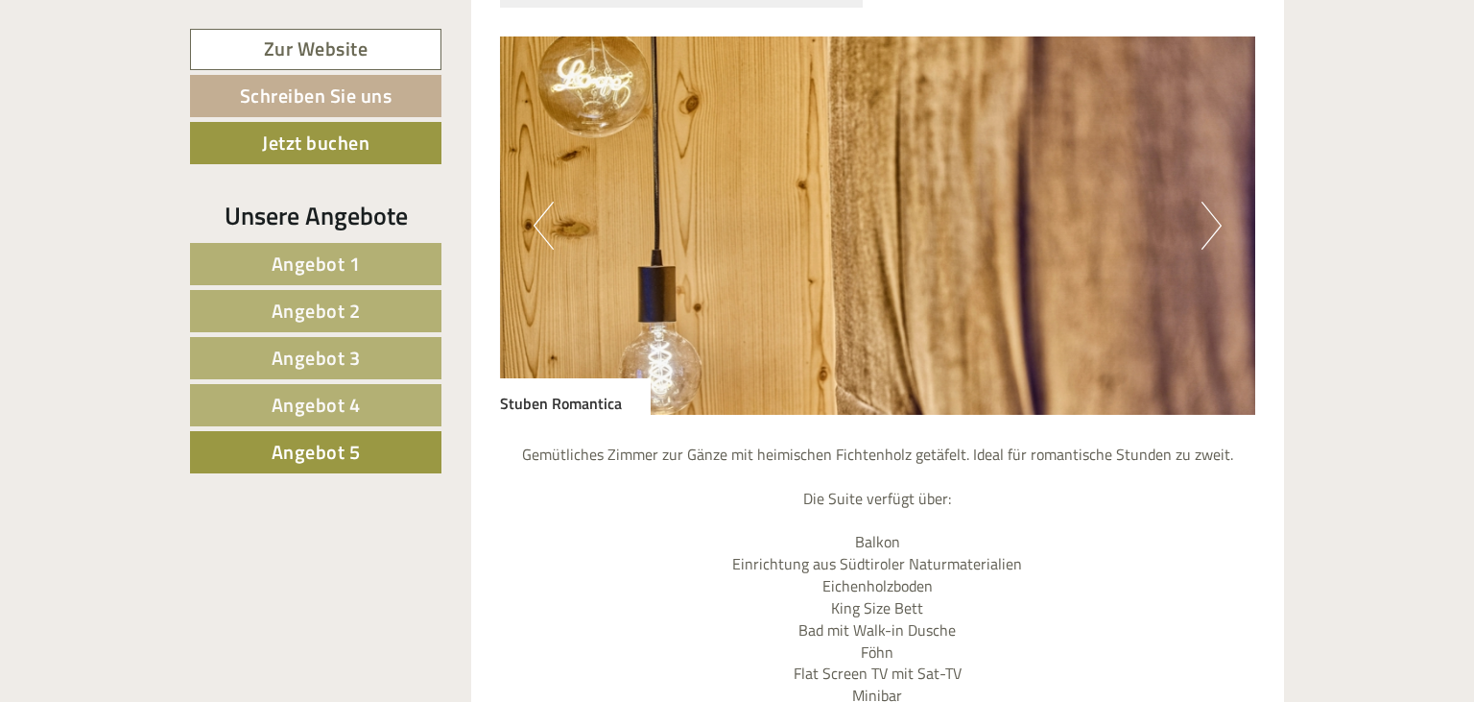
click at [1218, 202] on button "Next" at bounding box center [1212, 226] width 20 height 48
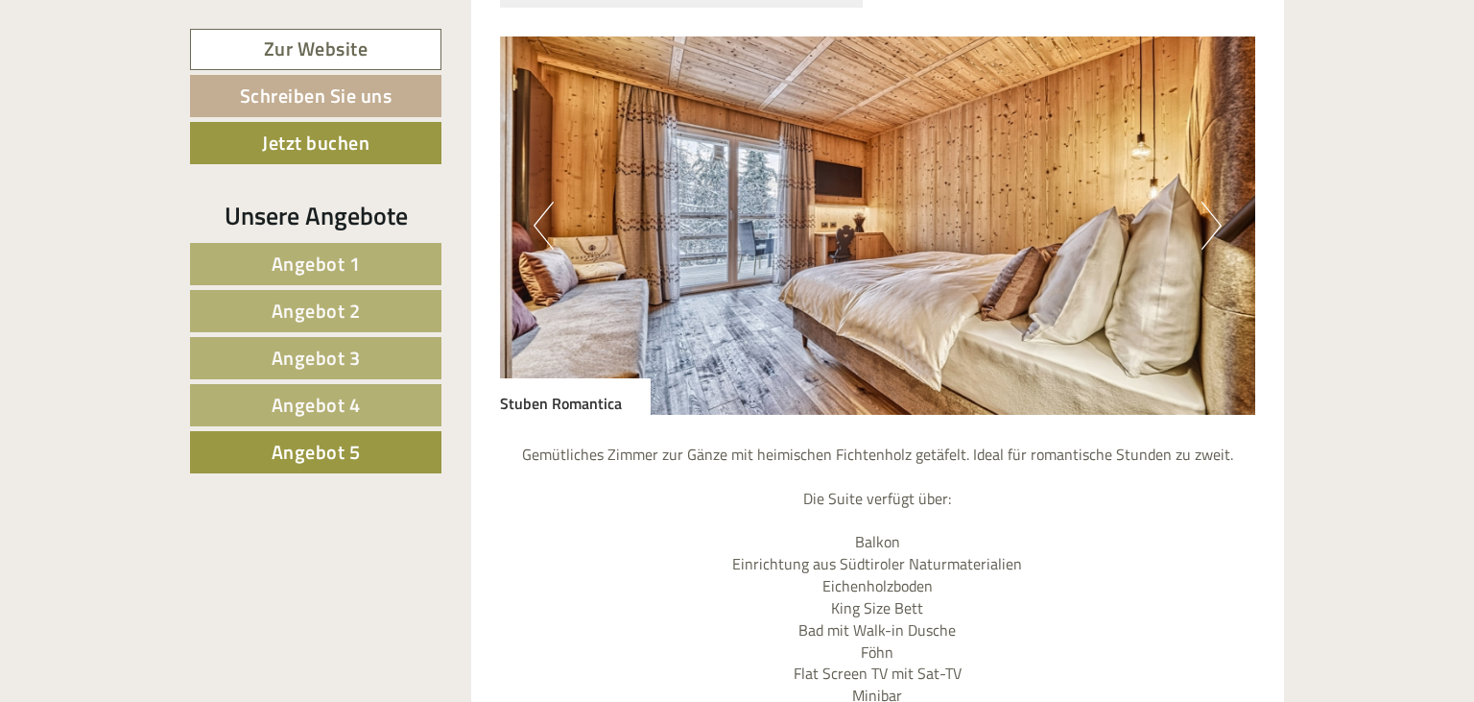
click at [1218, 202] on button "Next" at bounding box center [1212, 226] width 20 height 48
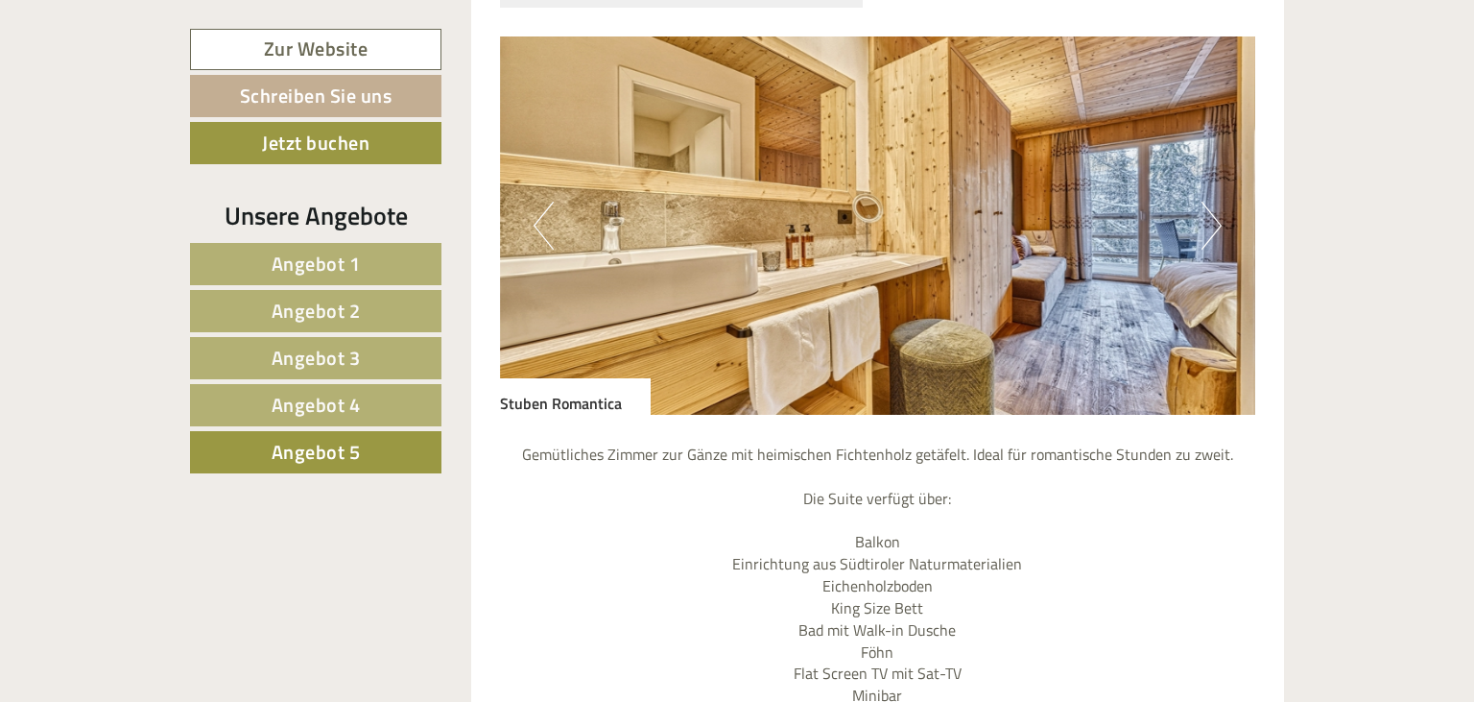
click at [1218, 202] on button "Next" at bounding box center [1212, 226] width 20 height 48
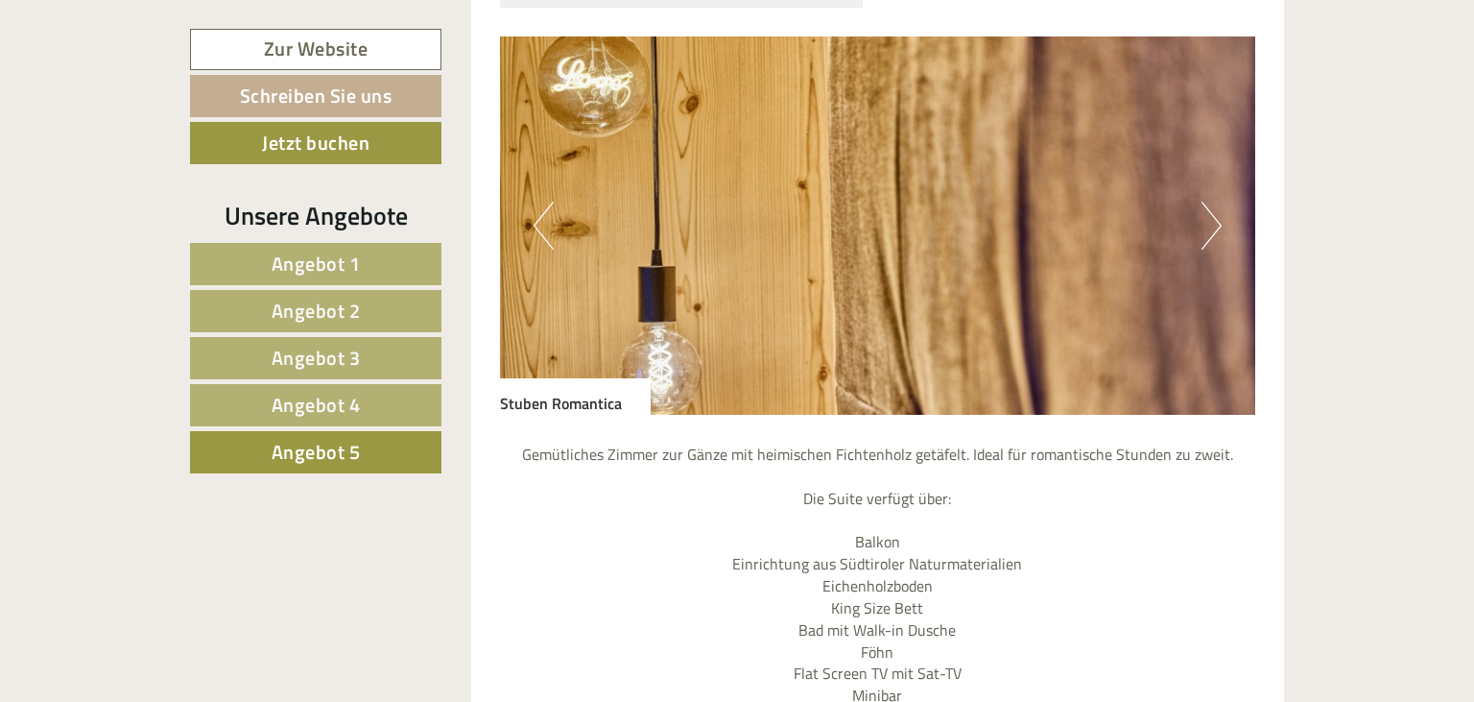
click at [556, 177] on img at bounding box center [878, 225] width 756 height 378
click at [544, 202] on button "Previous" at bounding box center [544, 226] width 20 height 48
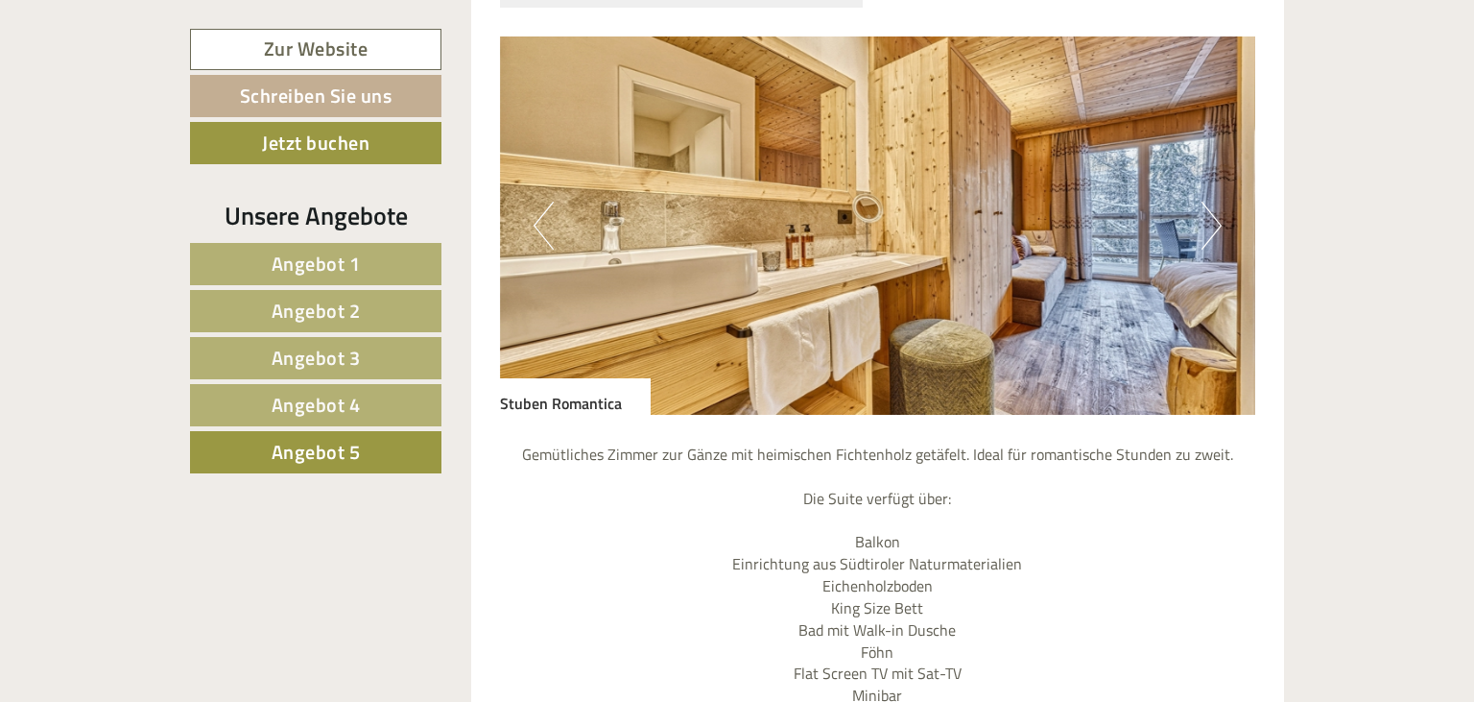
click at [544, 202] on button "Previous" at bounding box center [544, 226] width 20 height 48
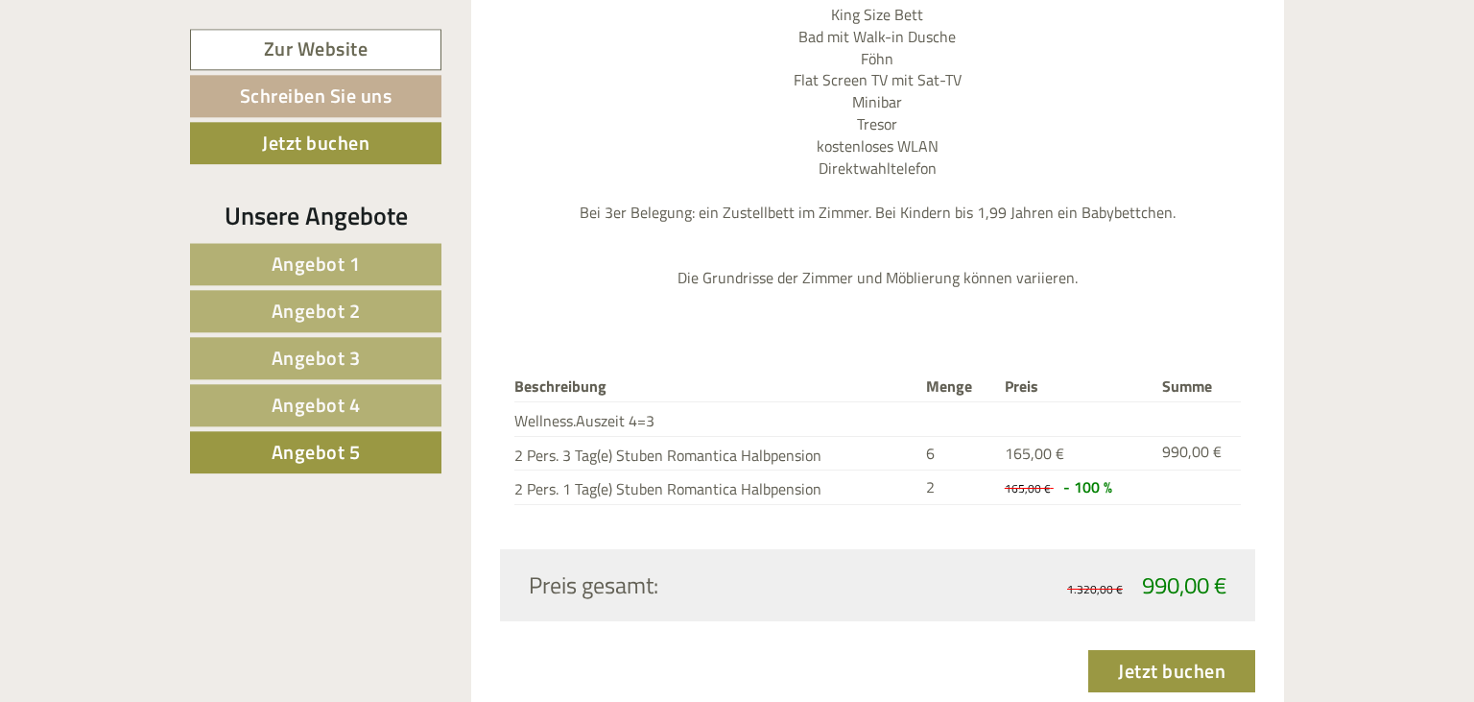
scroll to position [2503, 0]
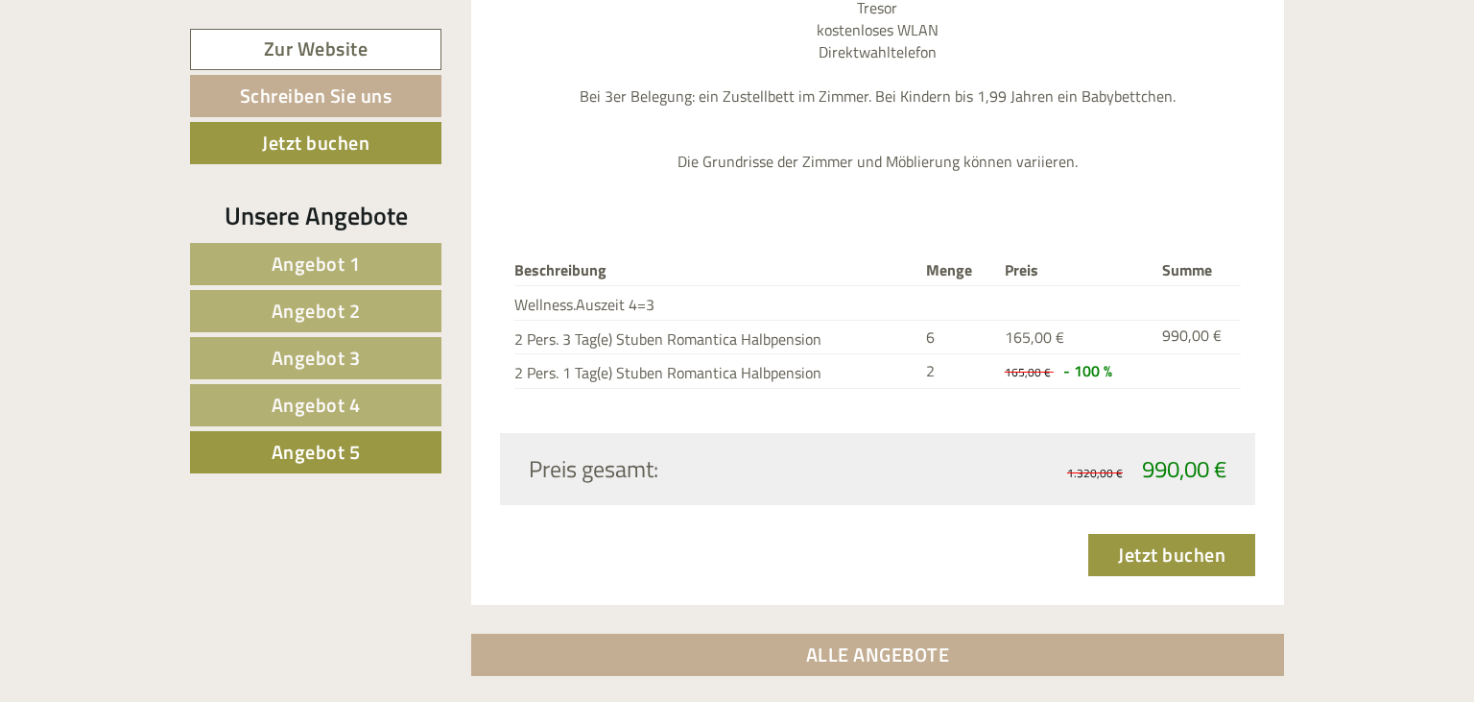
click at [274, 393] on span "Angebot 4" at bounding box center [316, 405] width 89 height 30
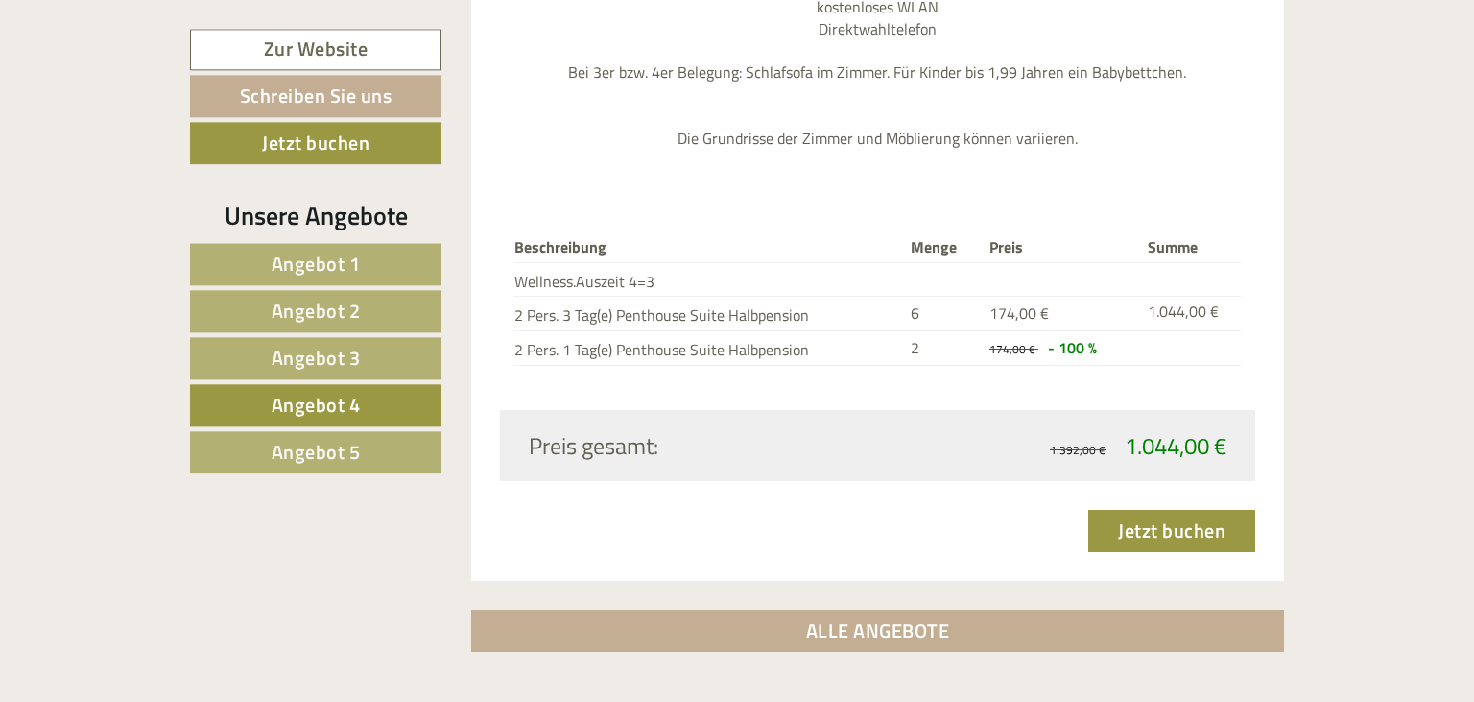
scroll to position [2605, 0]
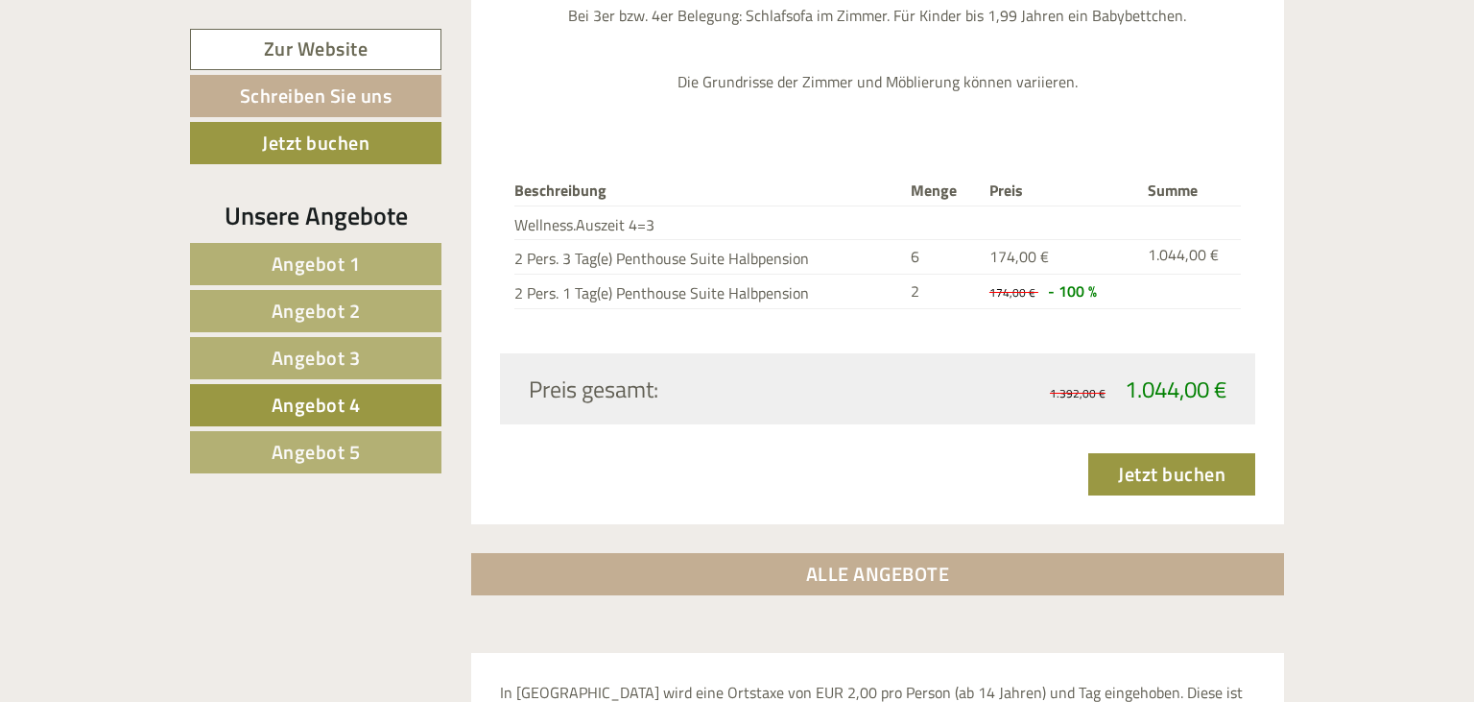
click at [320, 355] on span "Angebot 3" at bounding box center [316, 358] width 89 height 30
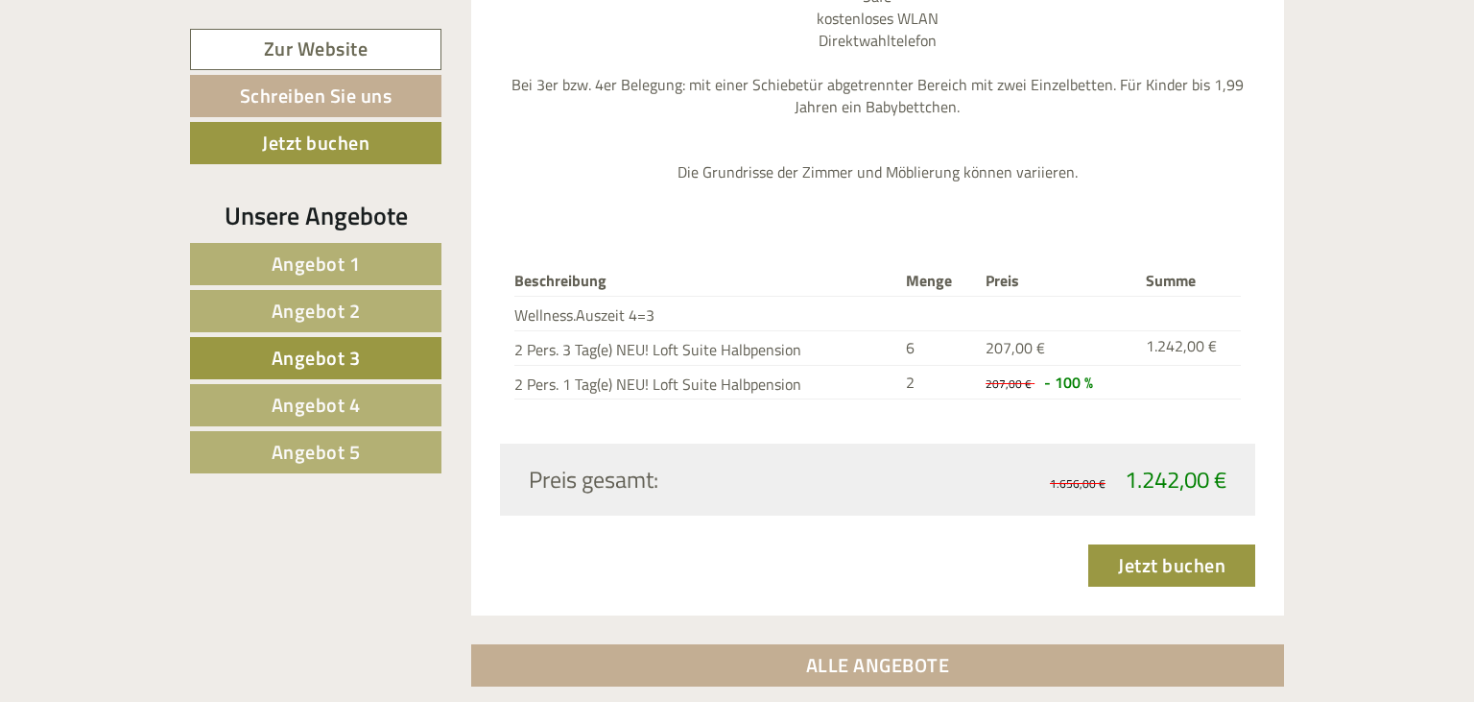
scroll to position [1489, 0]
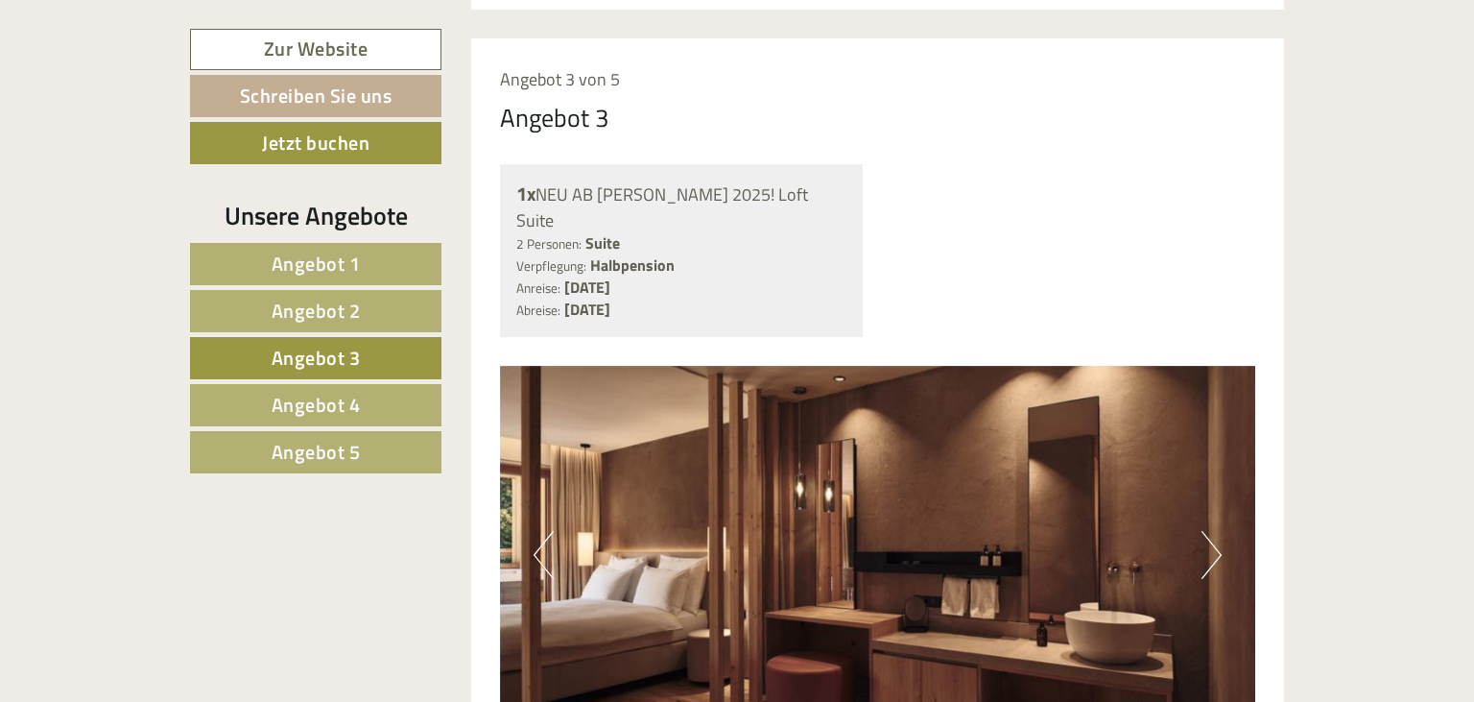
click at [375, 317] on link "Angebot 2" at bounding box center [315, 311] width 251 height 42
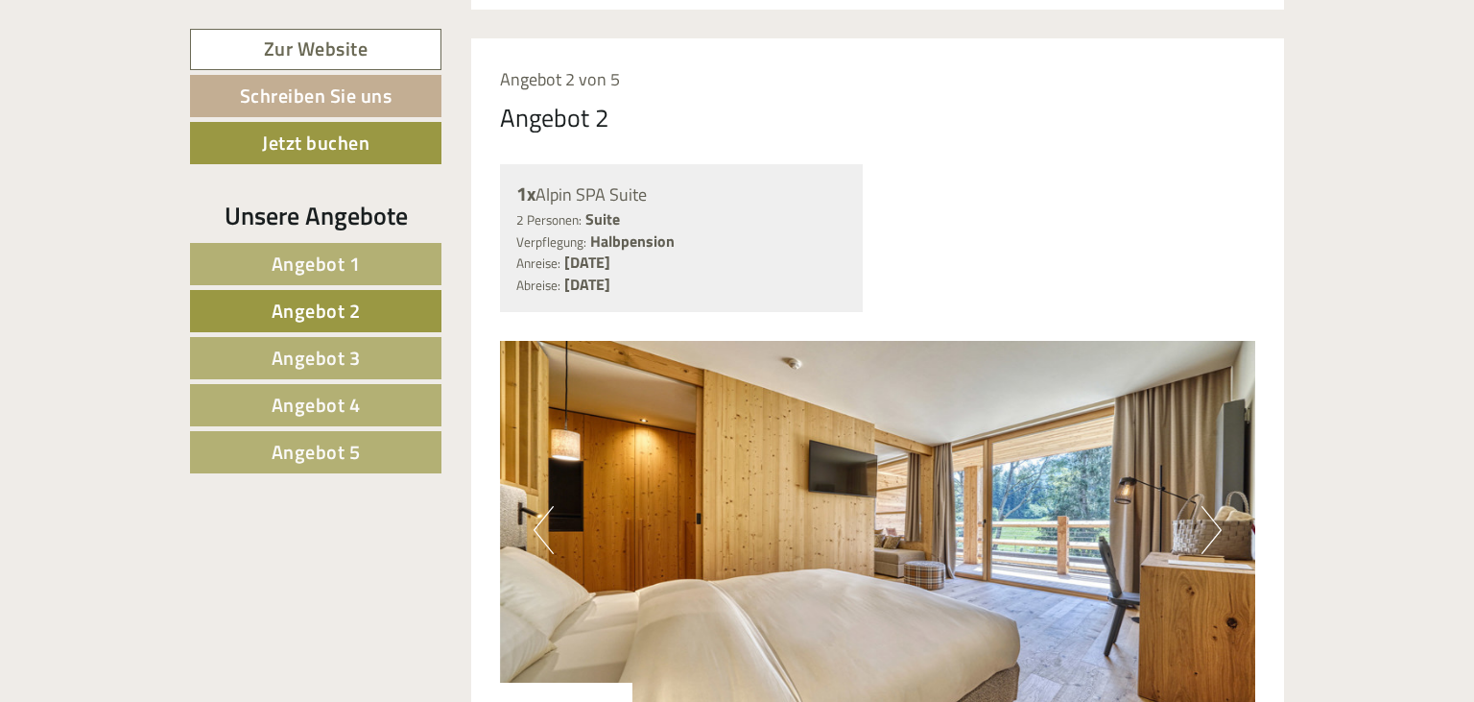
scroll to position [1490, 0]
click at [345, 237] on div "Unsere Angebote Angebot 1 Angebot 2 Angebot 3 Angebot 4 Angebot 5" at bounding box center [318, 346] width 257 height 297
click at [340, 257] on span "Angebot 1" at bounding box center [316, 264] width 89 height 30
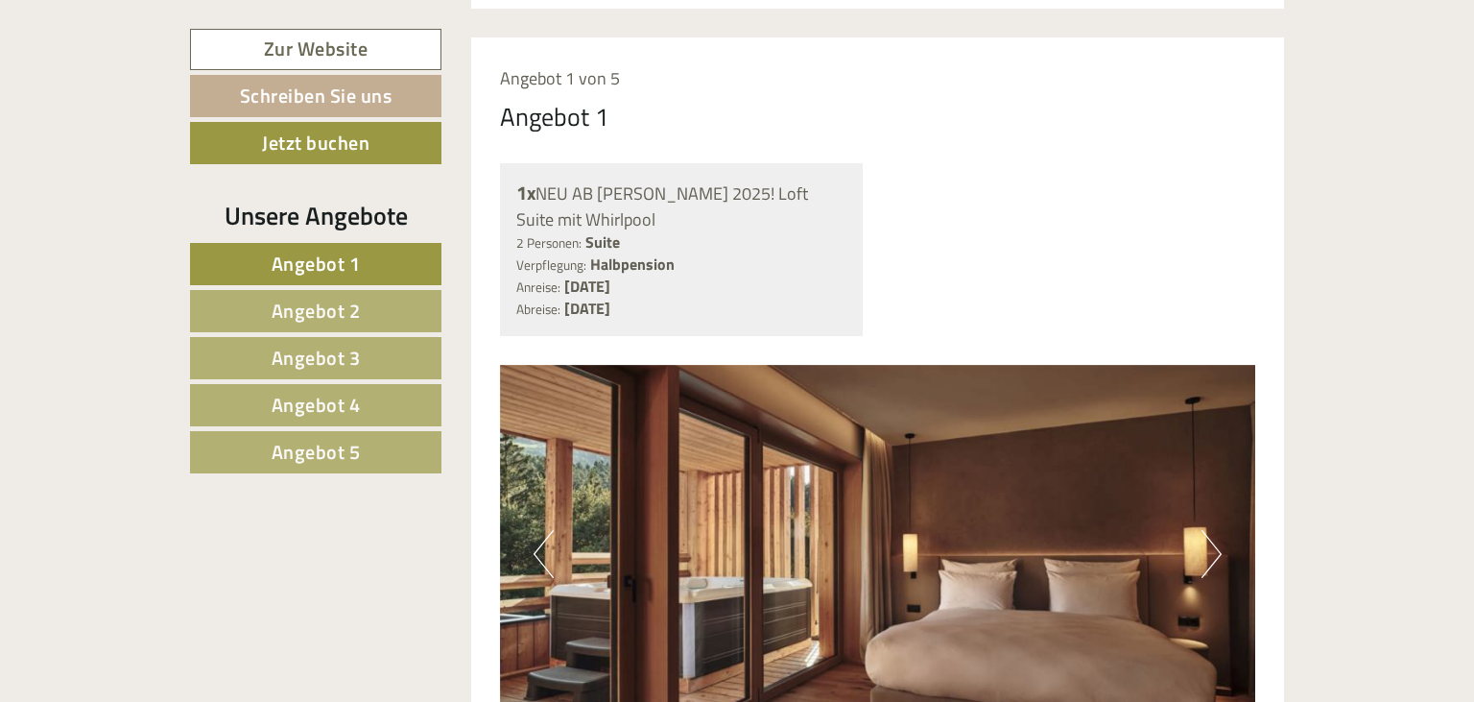
scroll to position [1489, 0]
click at [310, 444] on span "Angebot 5" at bounding box center [316, 452] width 89 height 30
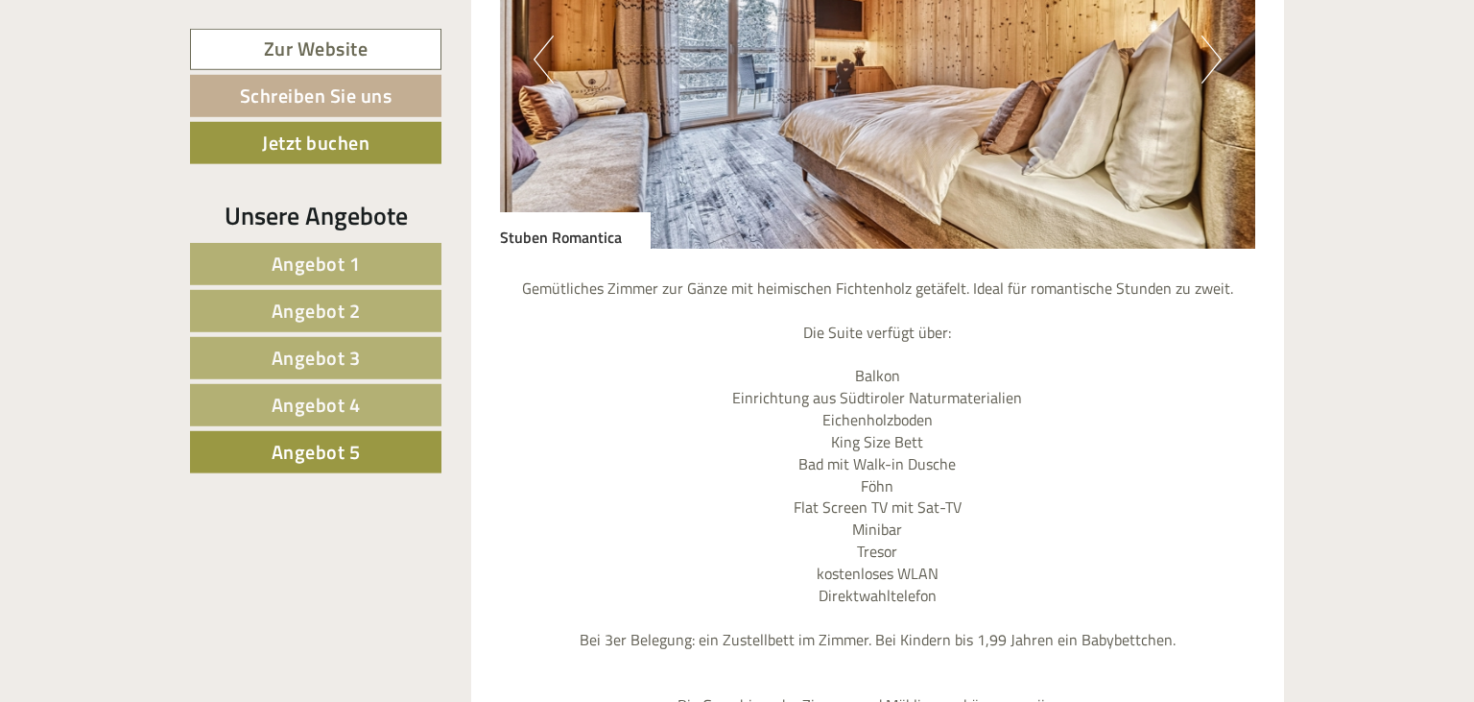
scroll to position [1895, 0]
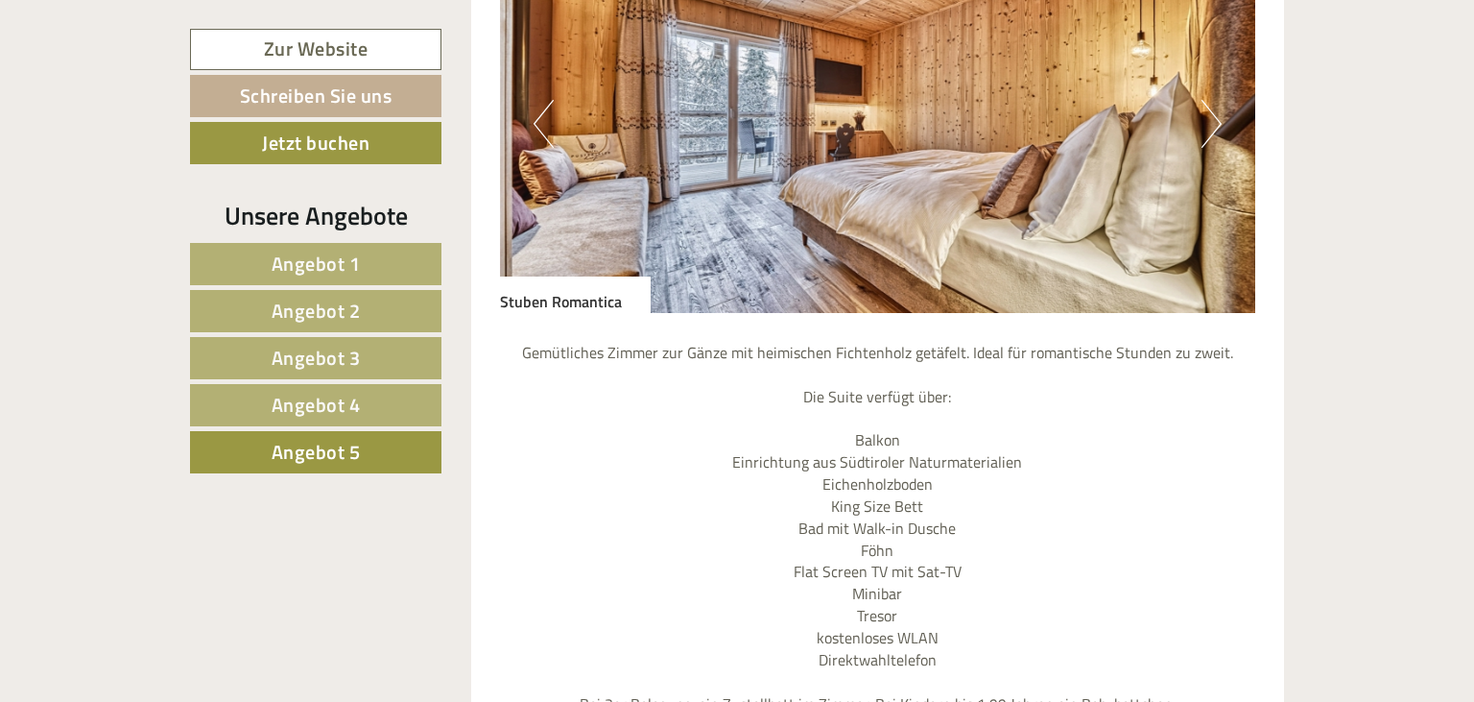
click at [293, 408] on span "Angebot 4" at bounding box center [316, 405] width 89 height 30
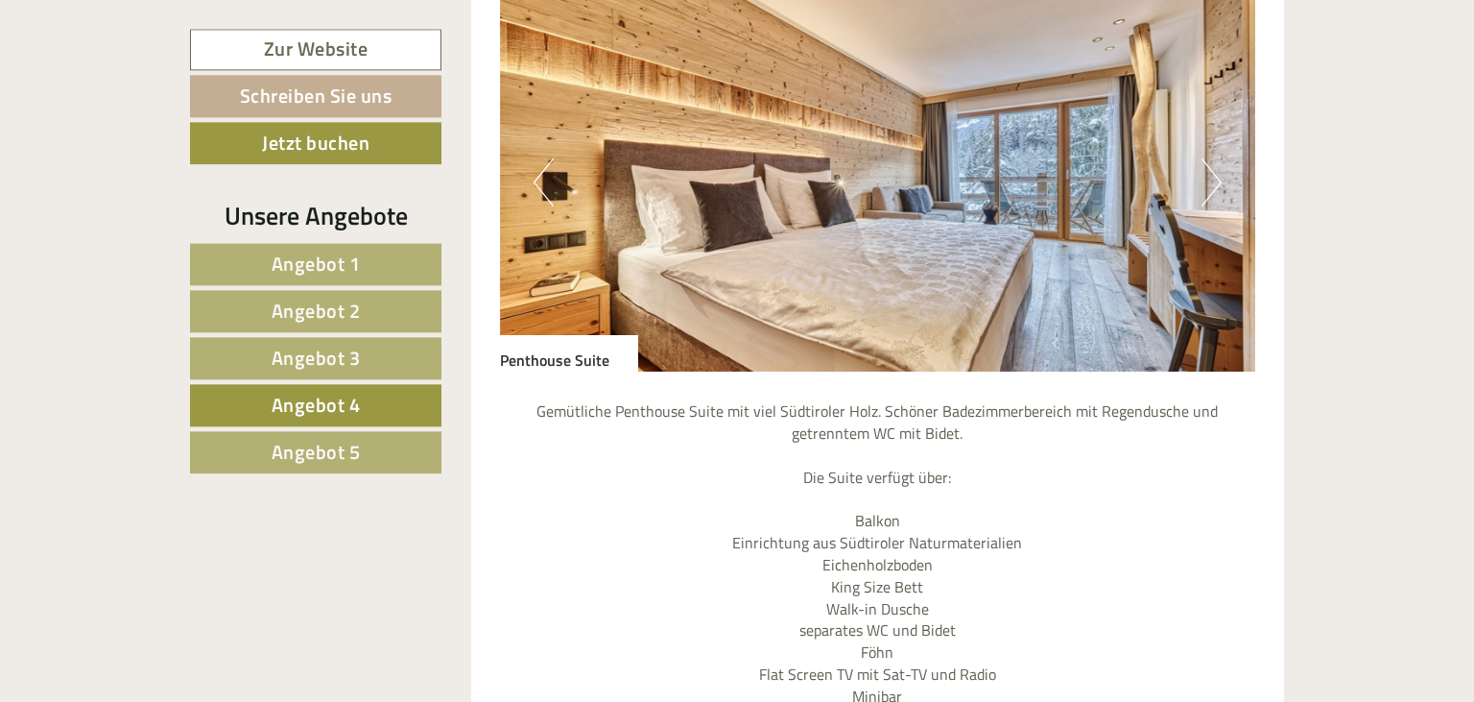
scroll to position [1692, 0]
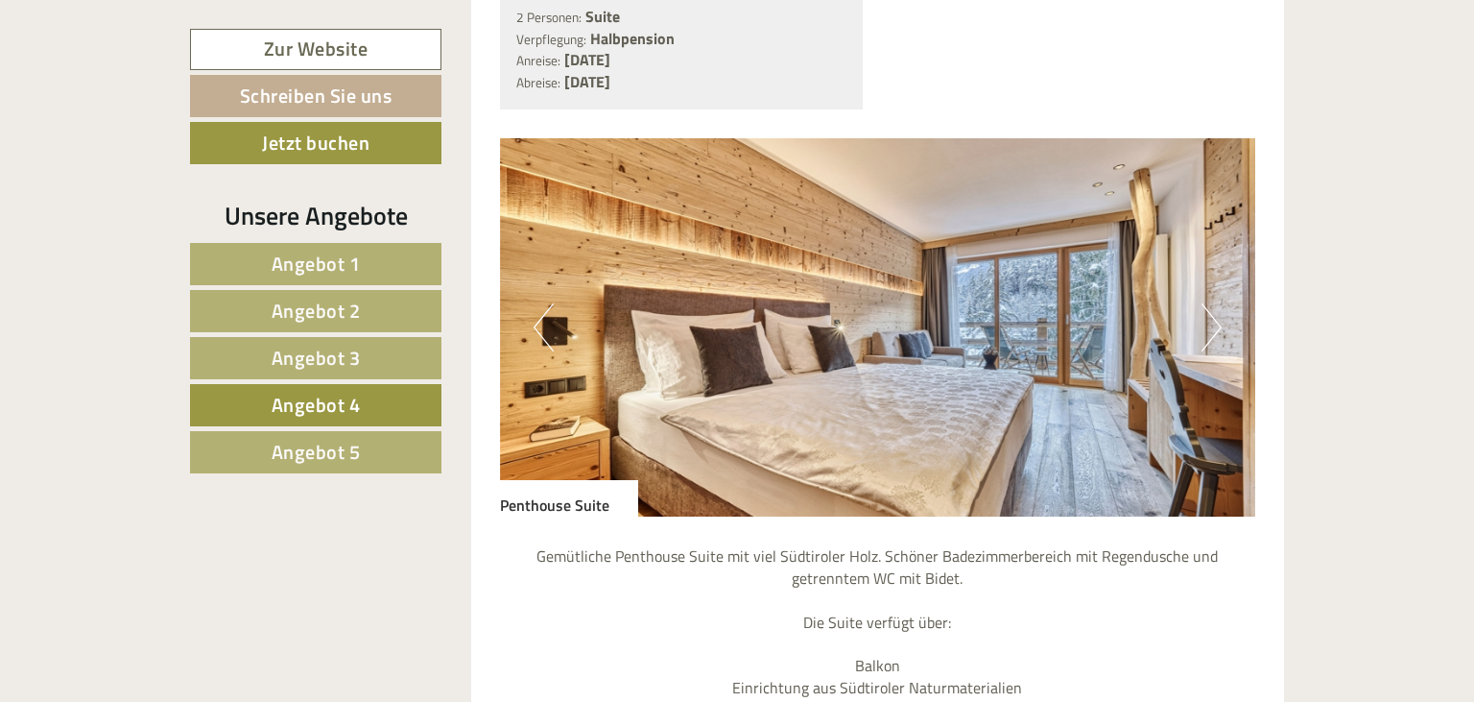
click at [1208, 303] on button "Next" at bounding box center [1212, 327] width 20 height 48
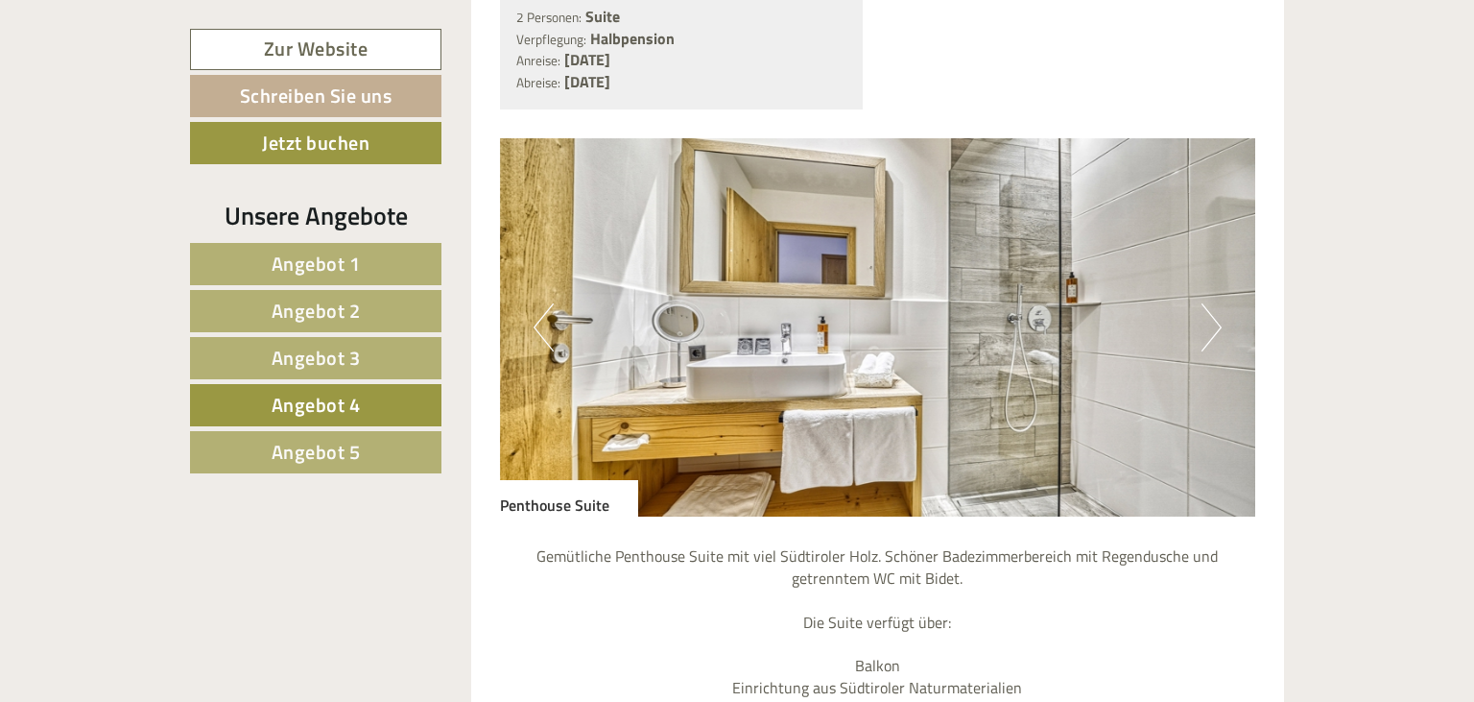
click at [1208, 303] on button "Next" at bounding box center [1212, 327] width 20 height 48
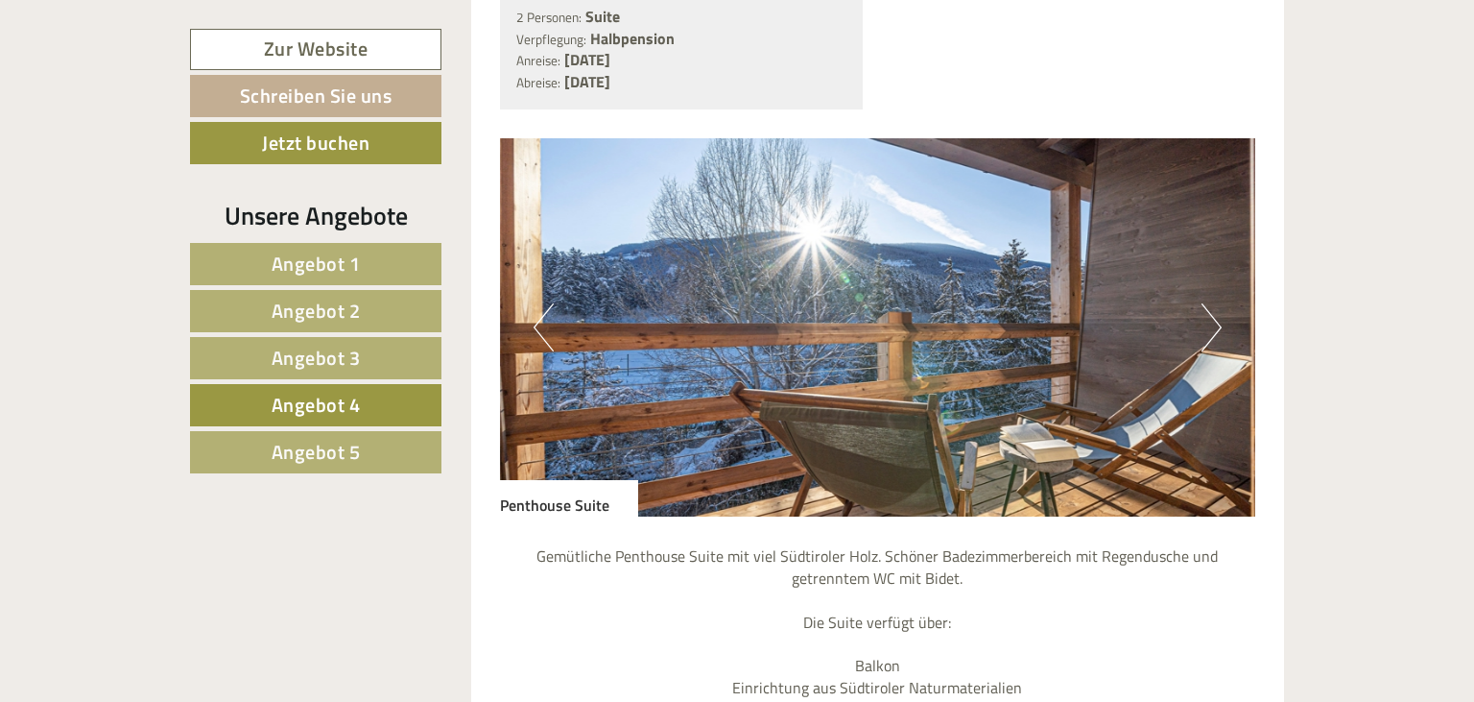
click at [1208, 303] on button "Next" at bounding box center [1212, 327] width 20 height 48
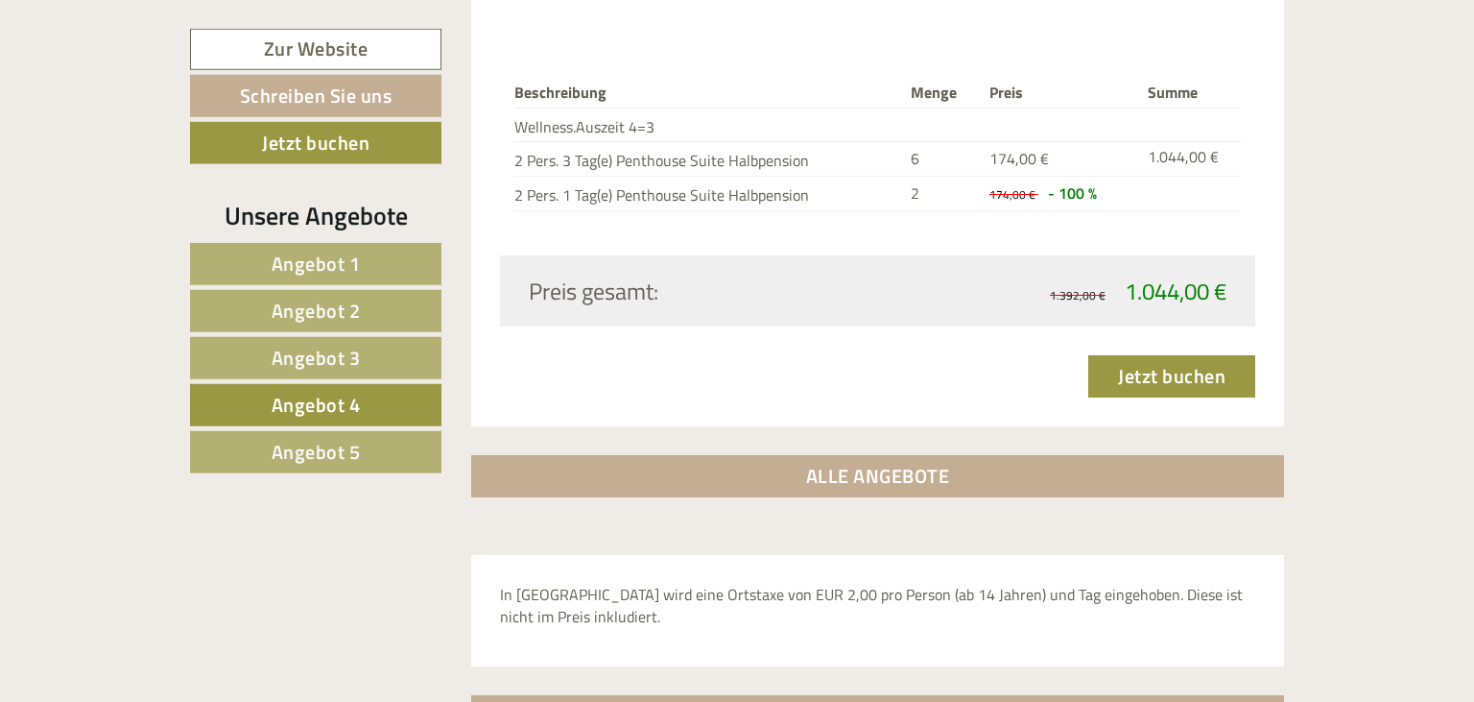
scroll to position [2680, 0]
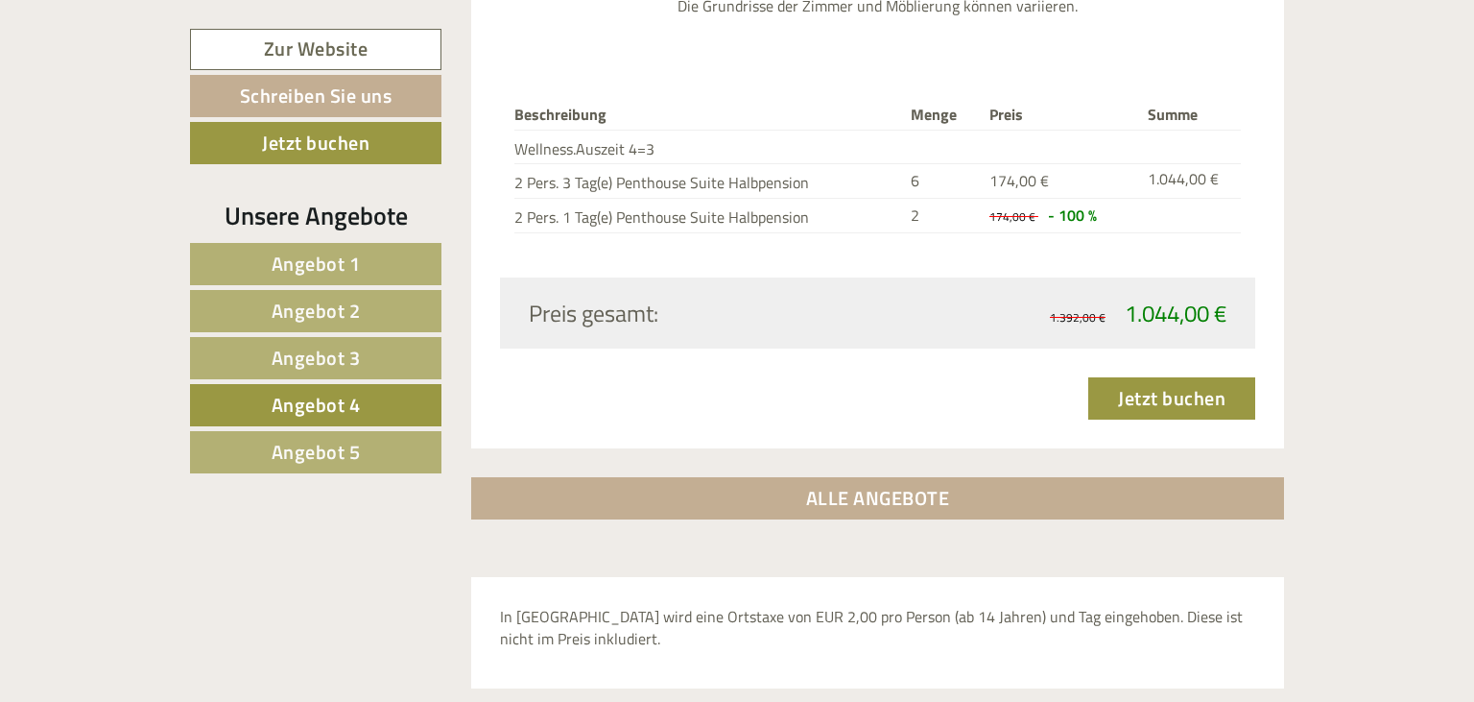
click at [306, 460] on span "Angebot 5" at bounding box center [316, 452] width 89 height 30
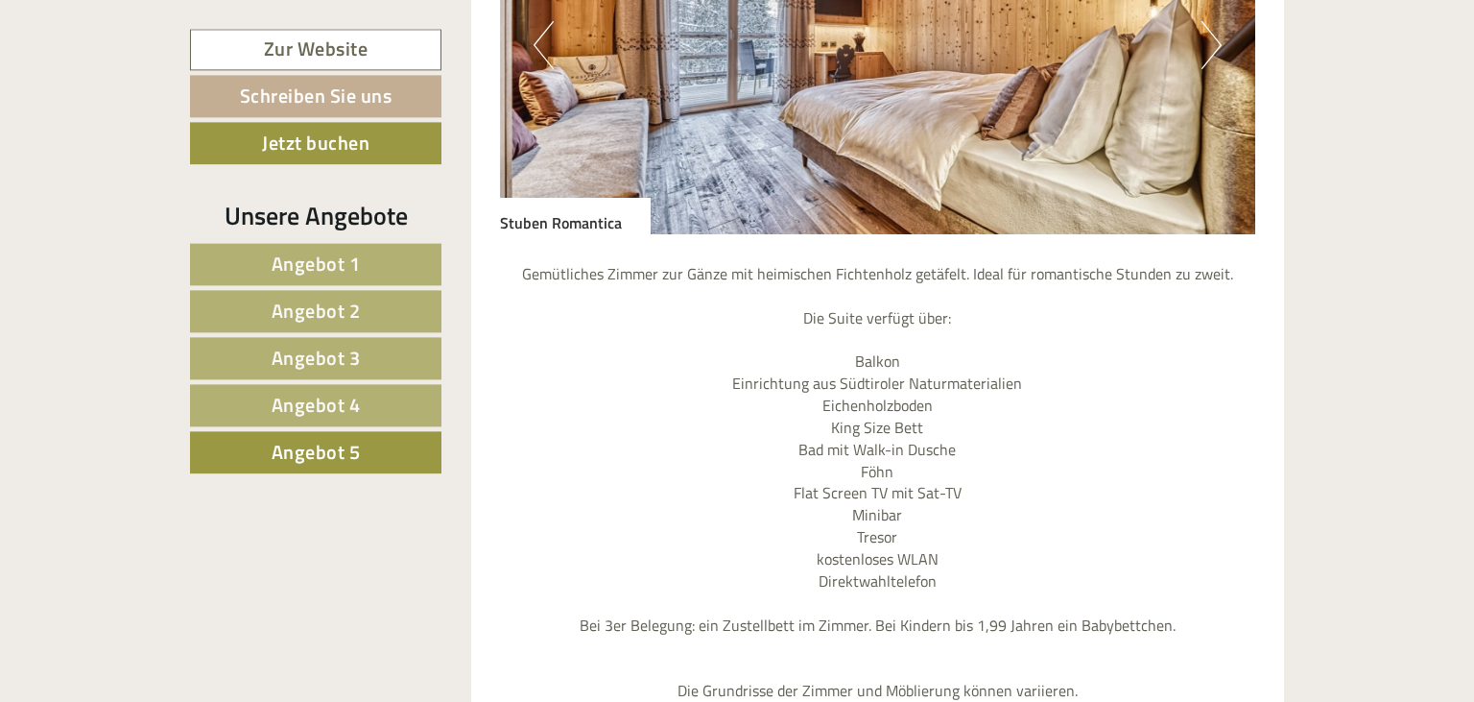
scroll to position [1794, 0]
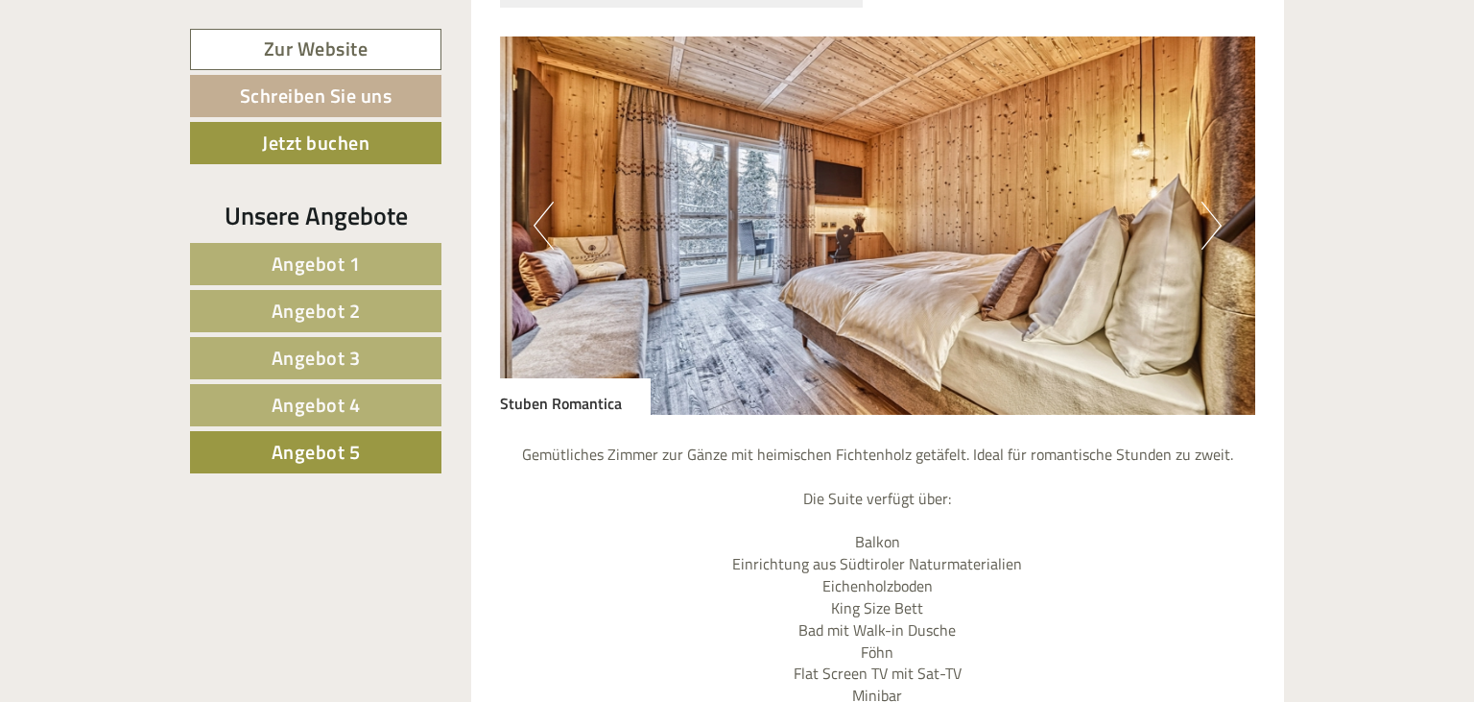
click at [1210, 202] on button "Next" at bounding box center [1212, 226] width 20 height 48
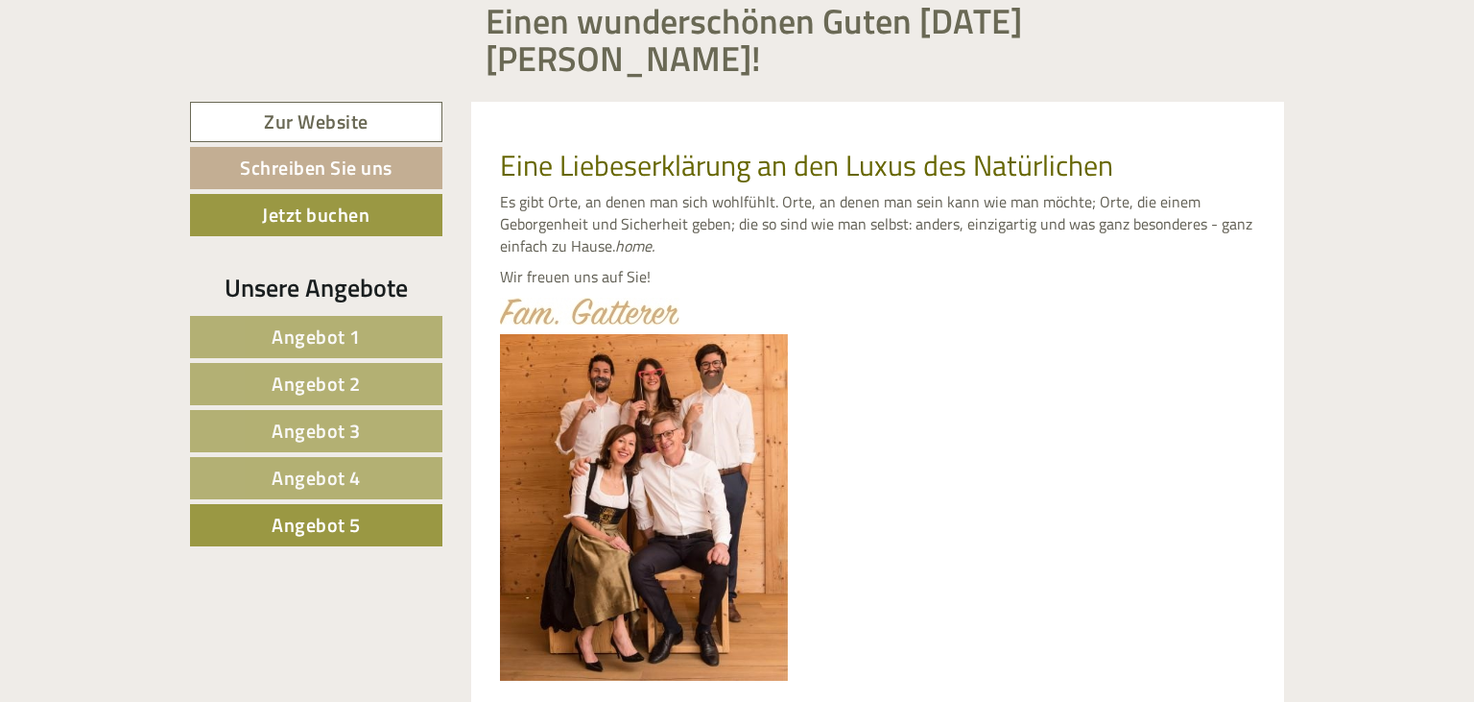
scroll to position [679, 0]
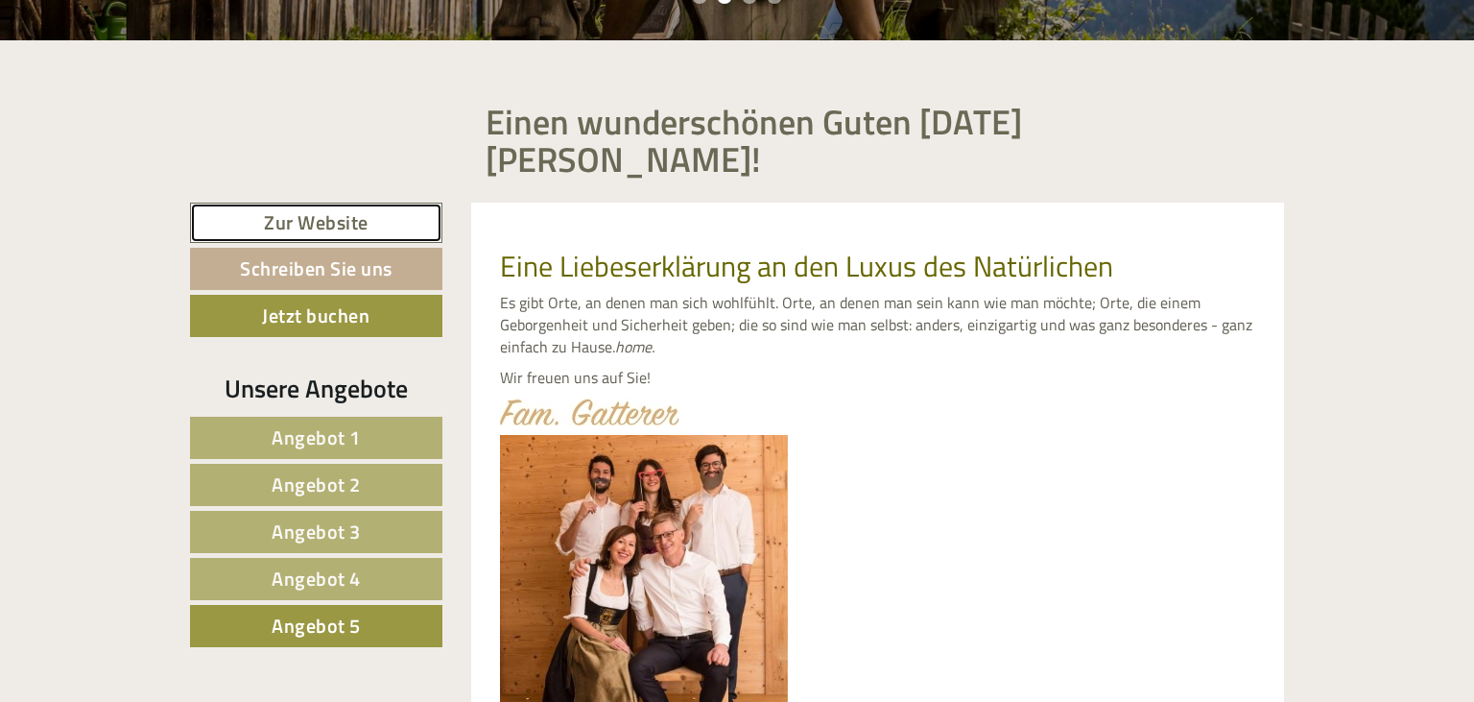
click at [332, 202] on link "Zur Website" at bounding box center [316, 222] width 252 height 41
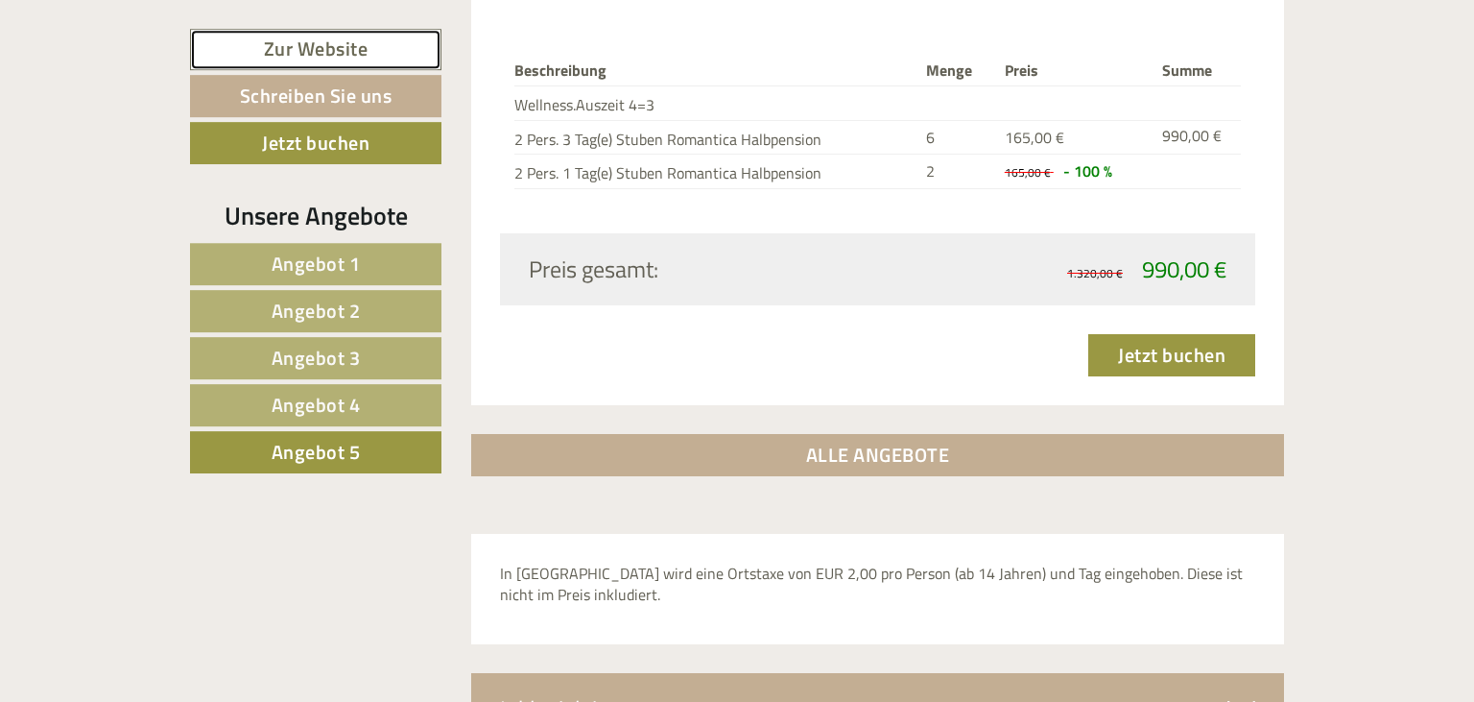
scroll to position [2807, 0]
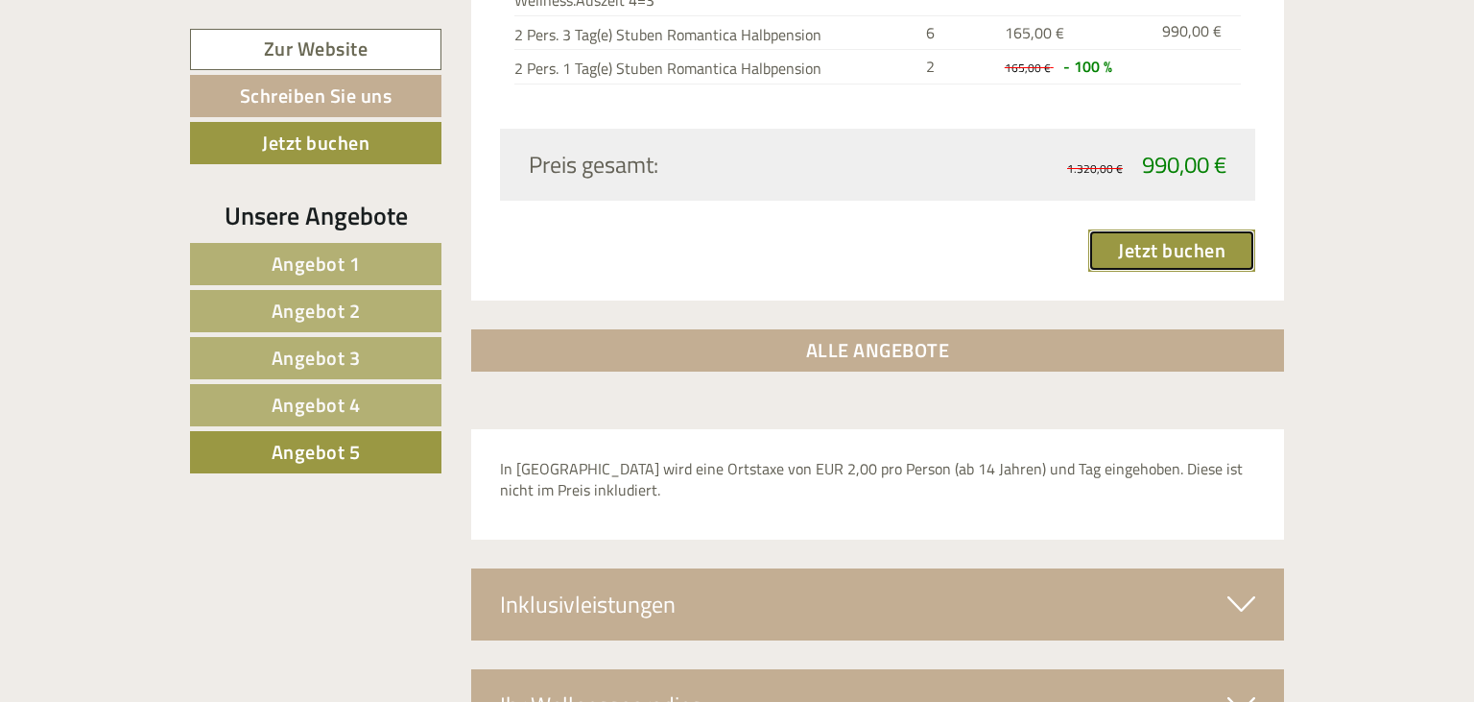
click at [1178, 229] on link "Jetzt buchen" at bounding box center [1171, 250] width 167 height 42
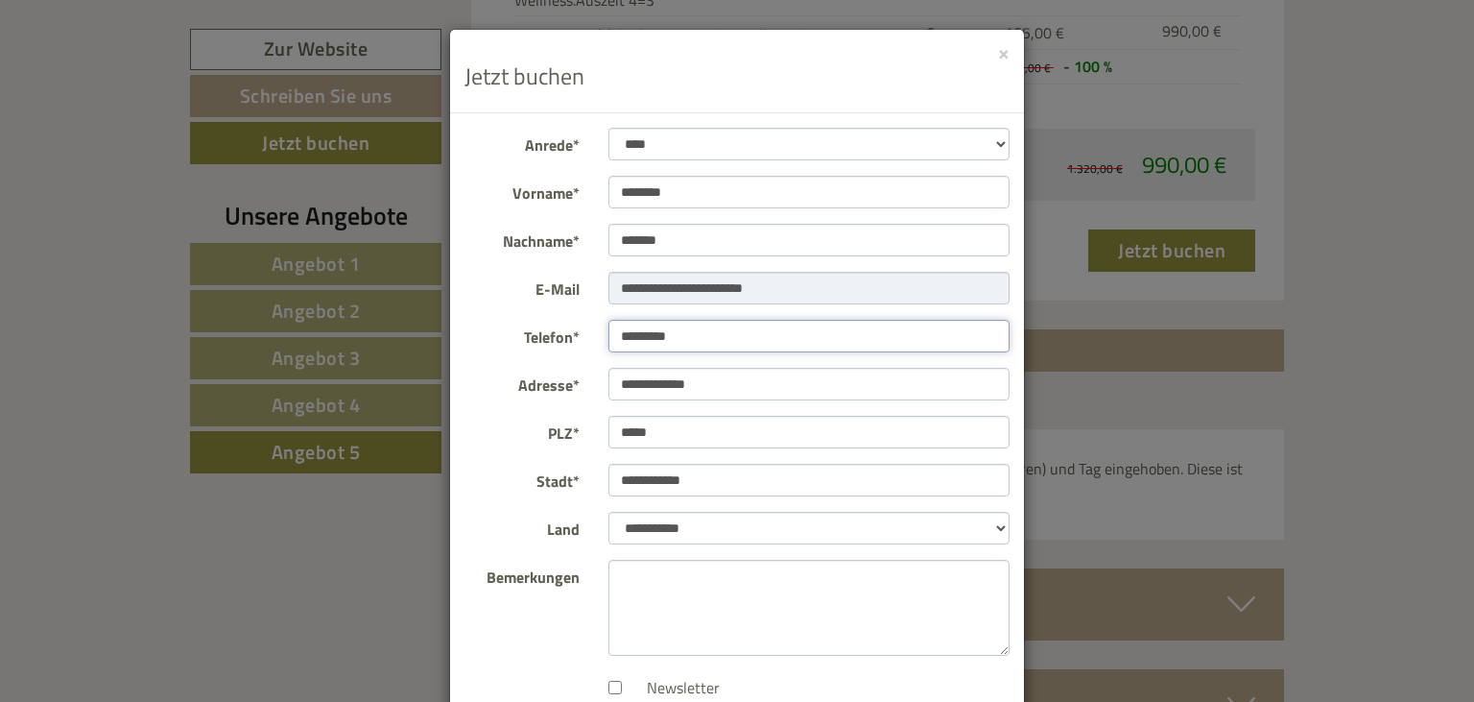
drag, startPoint x: 720, startPoint y: 346, endPoint x: 570, endPoint y: 330, distance: 150.6
click at [570, 330] on div "Telefon* *********" at bounding box center [737, 337] width 574 height 34
type input "*"
click at [629, 338] on input "**********" at bounding box center [809, 336] width 402 height 33
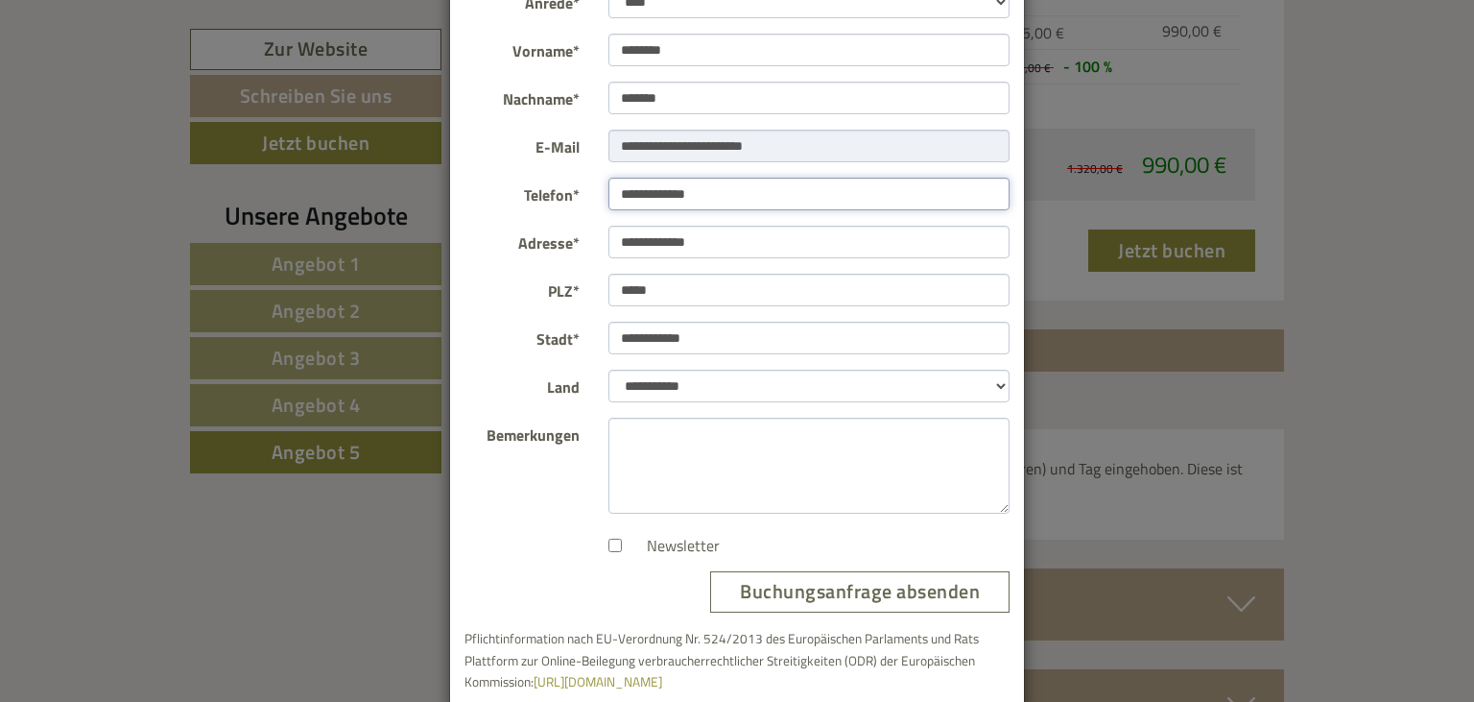
type input "**********"
click at [617, 553] on label "Newsletter" at bounding box center [663, 546] width 111 height 22
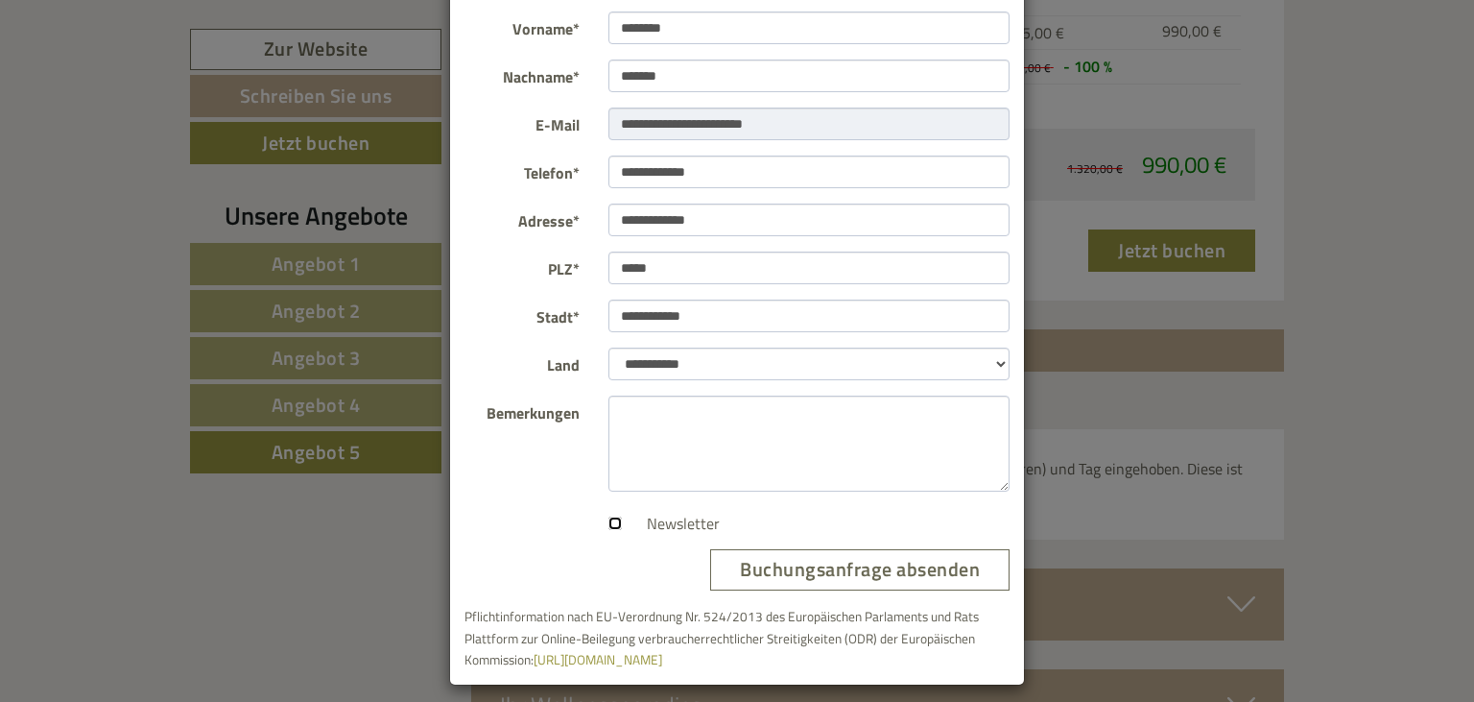
scroll to position [176, 0]
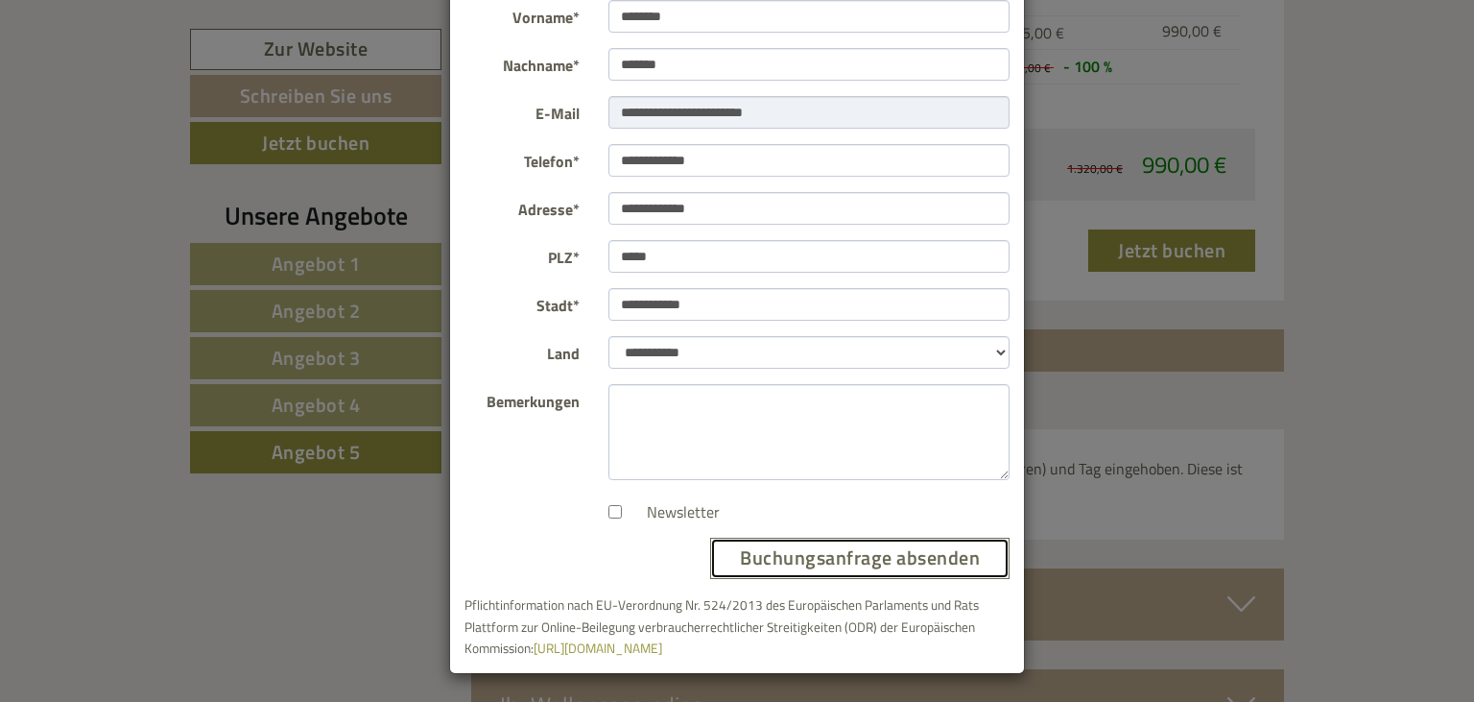
click at [794, 567] on button "Buchungsanfrage absenden" at bounding box center [859, 557] width 299 height 41
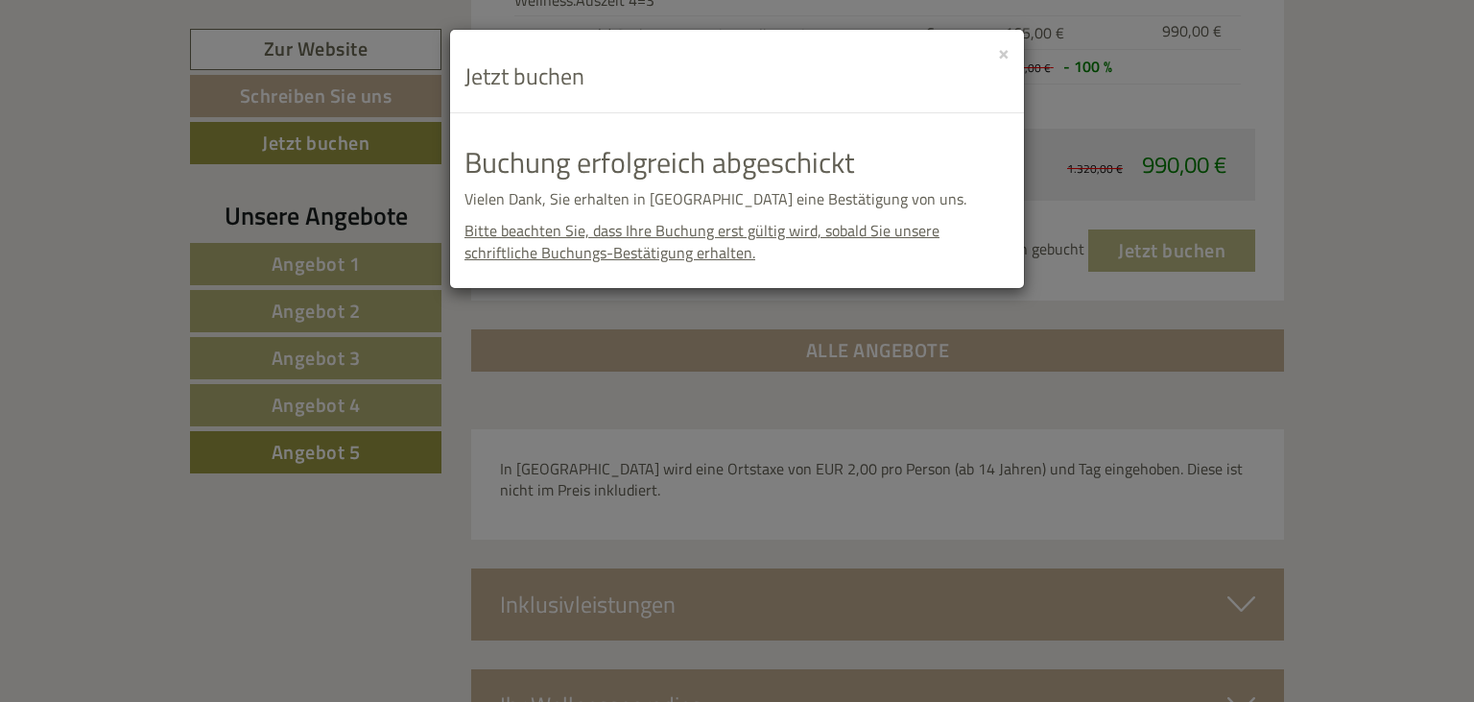
scroll to position [0, 0]
click at [1001, 55] on button "×" at bounding box center [1004, 52] width 12 height 20
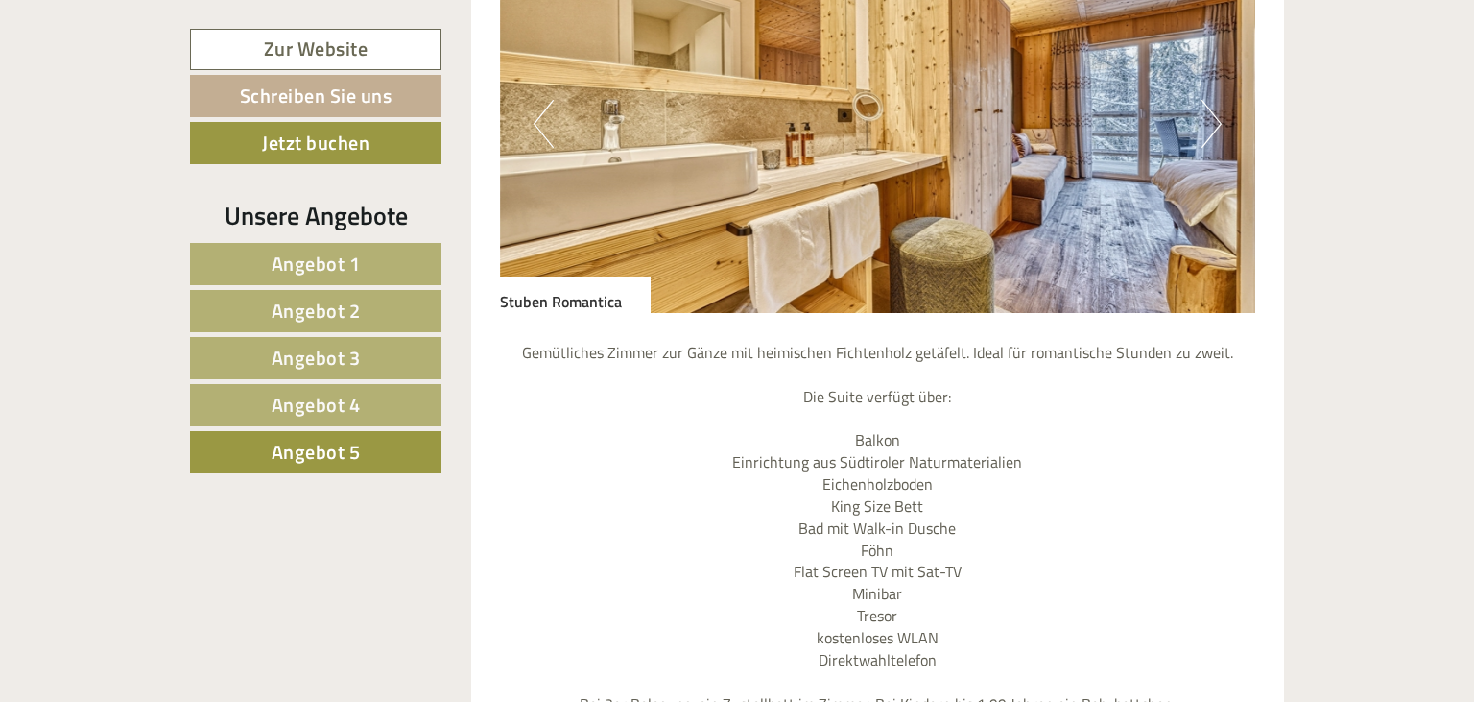
scroll to position [1389, 0]
